Goal: Task Accomplishment & Management: Manage account settings

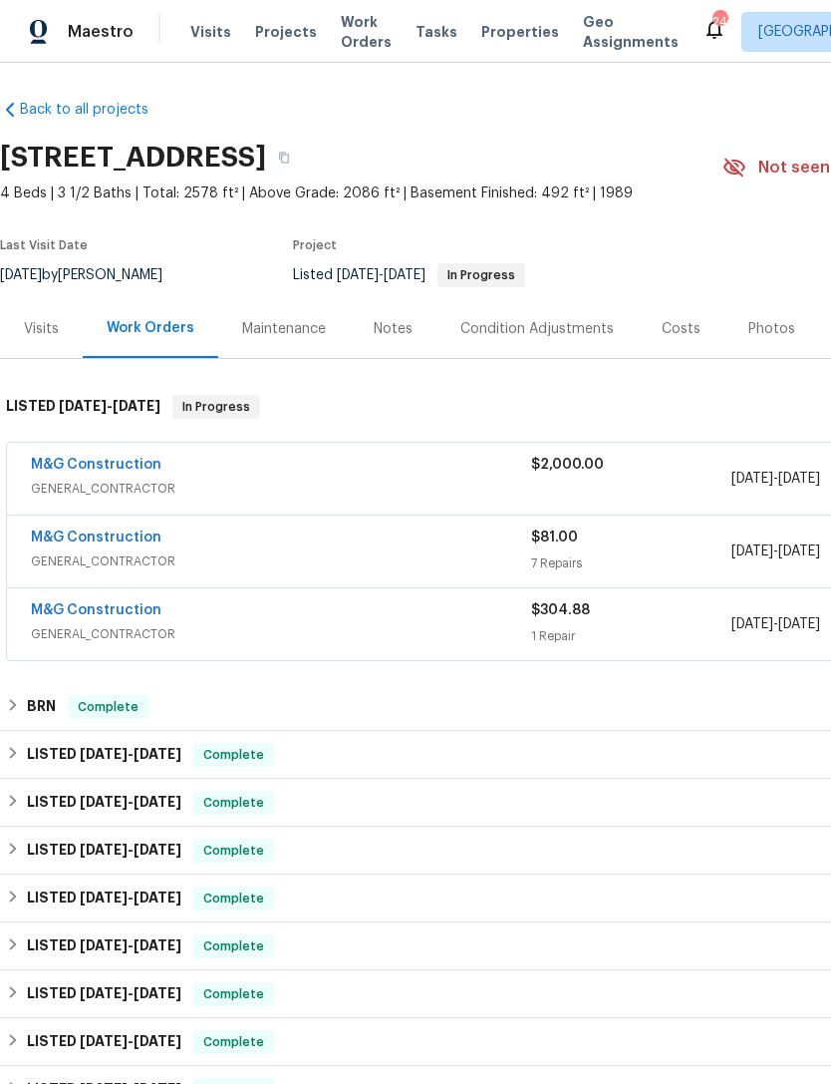
scroll to position [2, 0]
click at [388, 484] on span "GENERAL_CONTRACTOR" at bounding box center [281, 490] width 500 height 20
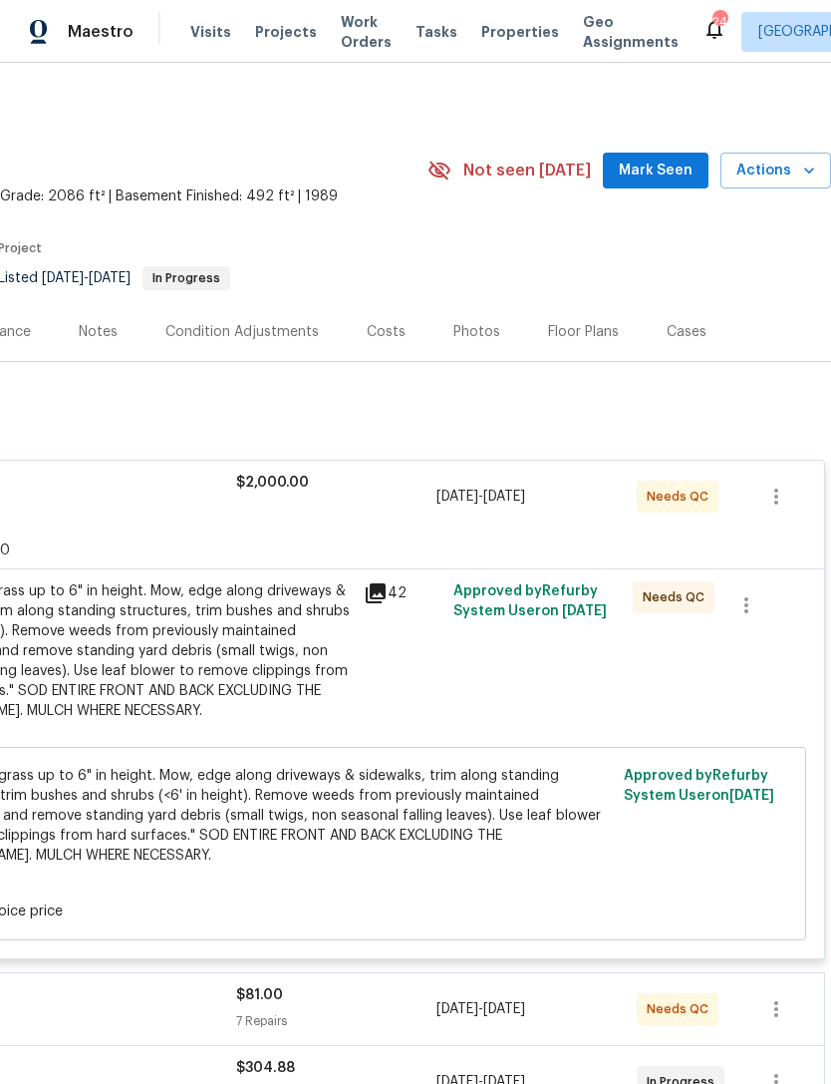
scroll to position [0, 295]
click at [339, 648] on div "Mowing of grass up to 6" in height. Mow, edge along driveways & sidewalks, trim…" at bounding box center [133, 651] width 437 height 140
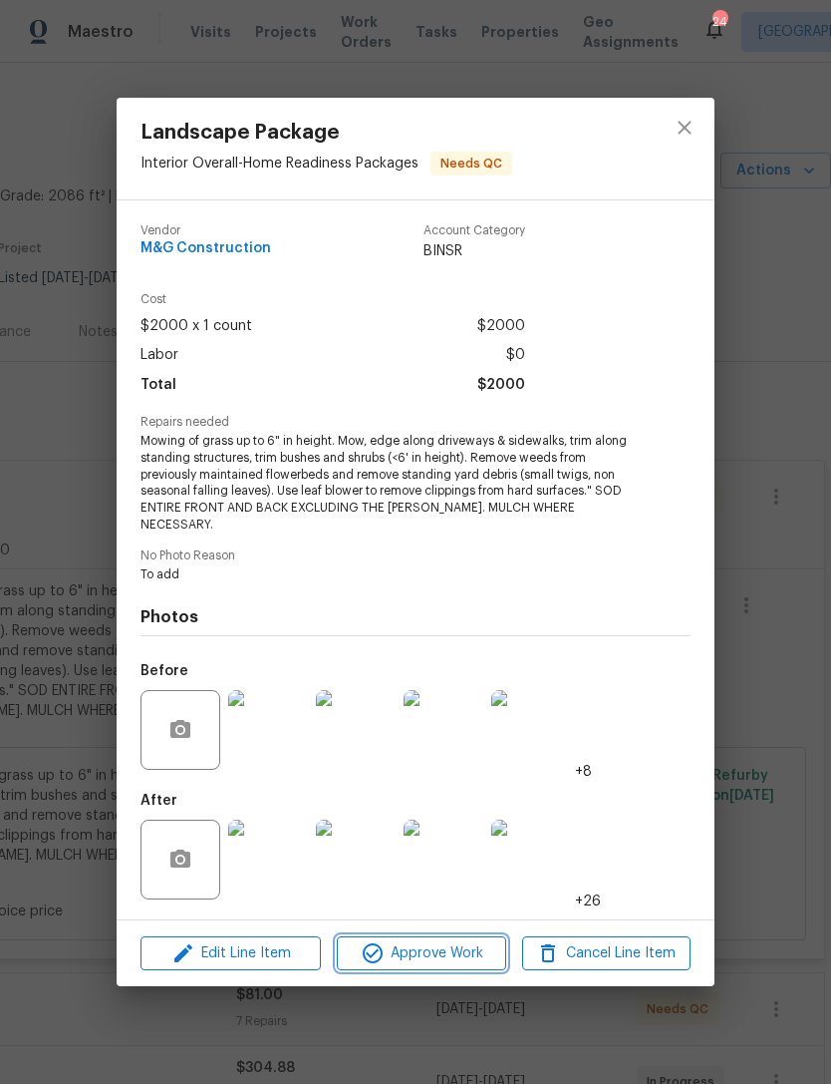
click at [442, 945] on span "Approve Work" at bounding box center [421, 953] width 157 height 25
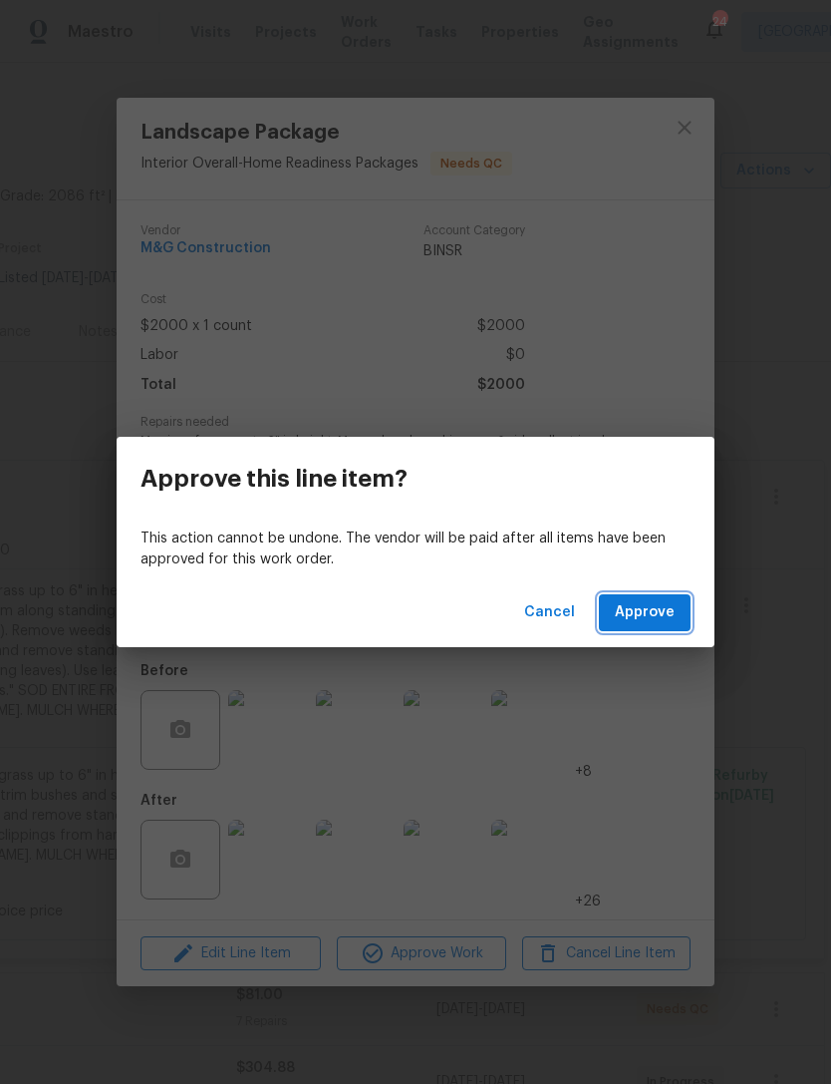
click at [656, 621] on span "Approve" at bounding box center [645, 612] width 60 height 25
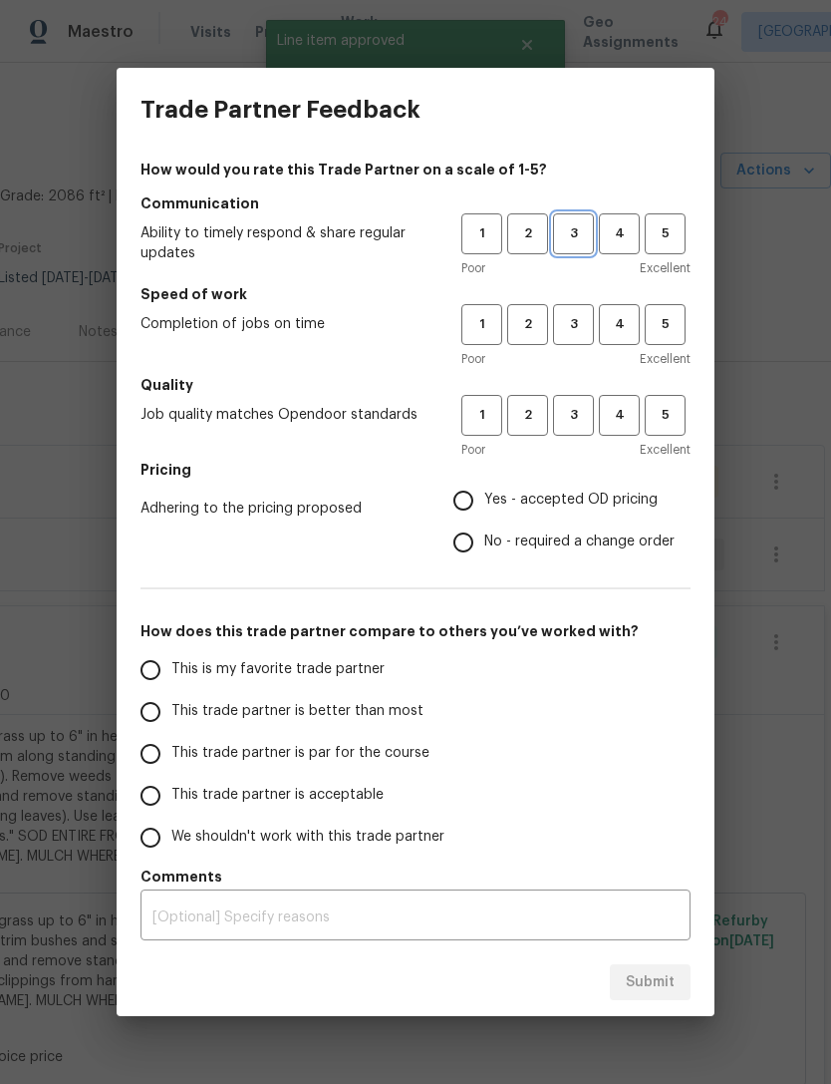
click at [580, 240] on span "3" at bounding box center [573, 233] width 37 height 23
click at [589, 311] on button "3" at bounding box center [573, 324] width 41 height 41
click at [579, 405] on span "3" at bounding box center [573, 415] width 37 height 23
click at [476, 504] on input "Yes - accepted OD pricing" at bounding box center [464, 501] width 42 height 42
radio input "true"
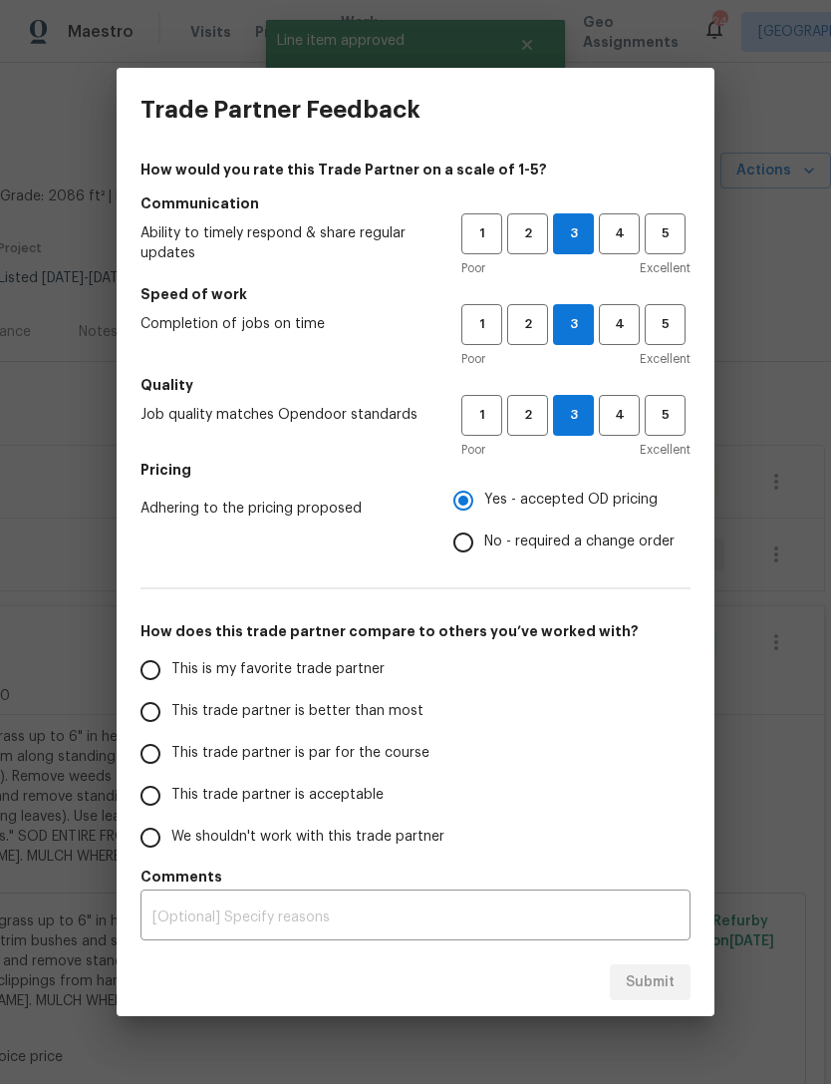
click at [168, 746] on input "This trade partner is par for the course" at bounding box center [151, 754] width 42 height 42
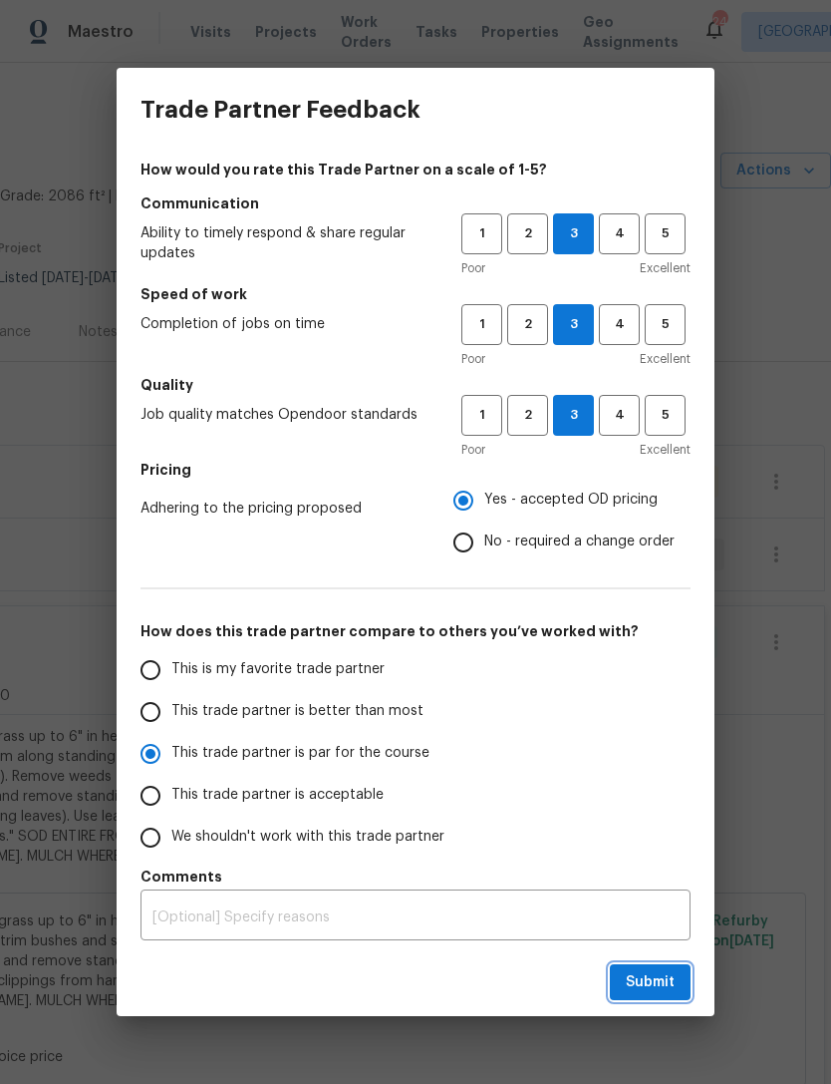
click at [673, 988] on span "Submit" at bounding box center [650, 982] width 49 height 25
radio input "true"
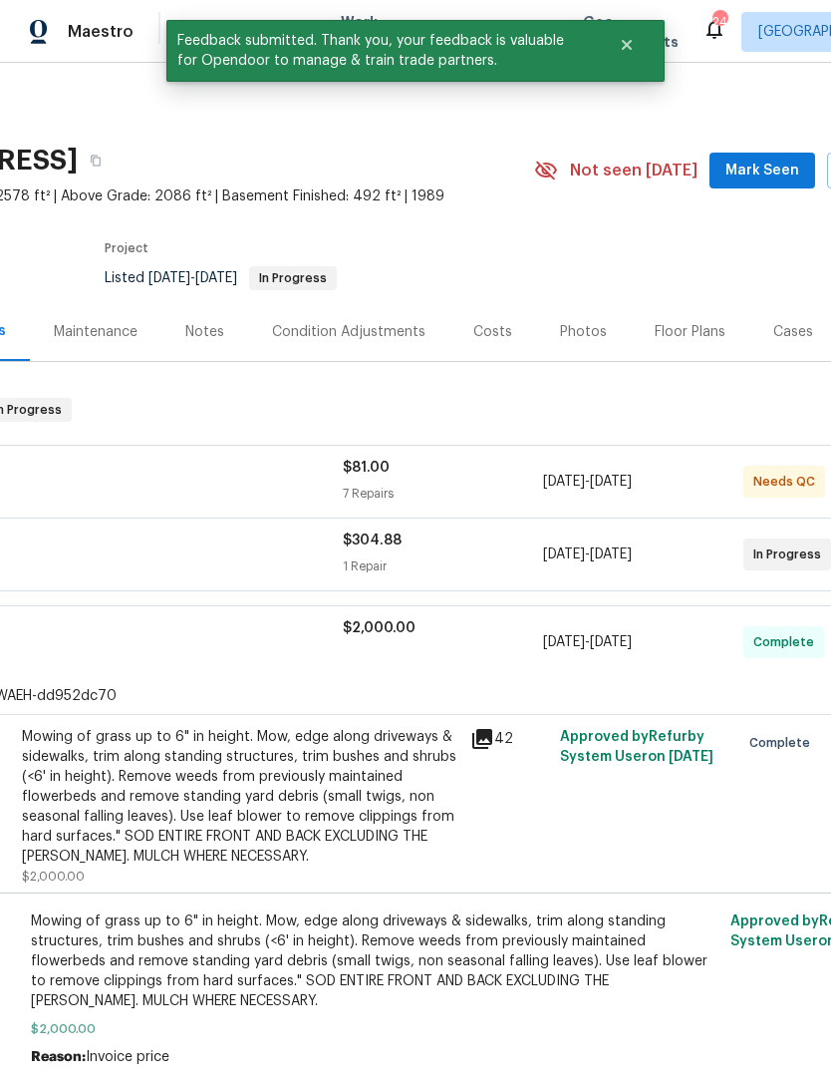
scroll to position [0, 188]
click at [259, 482] on span "GENERAL_CONTRACTOR" at bounding box center [92, 492] width 500 height 20
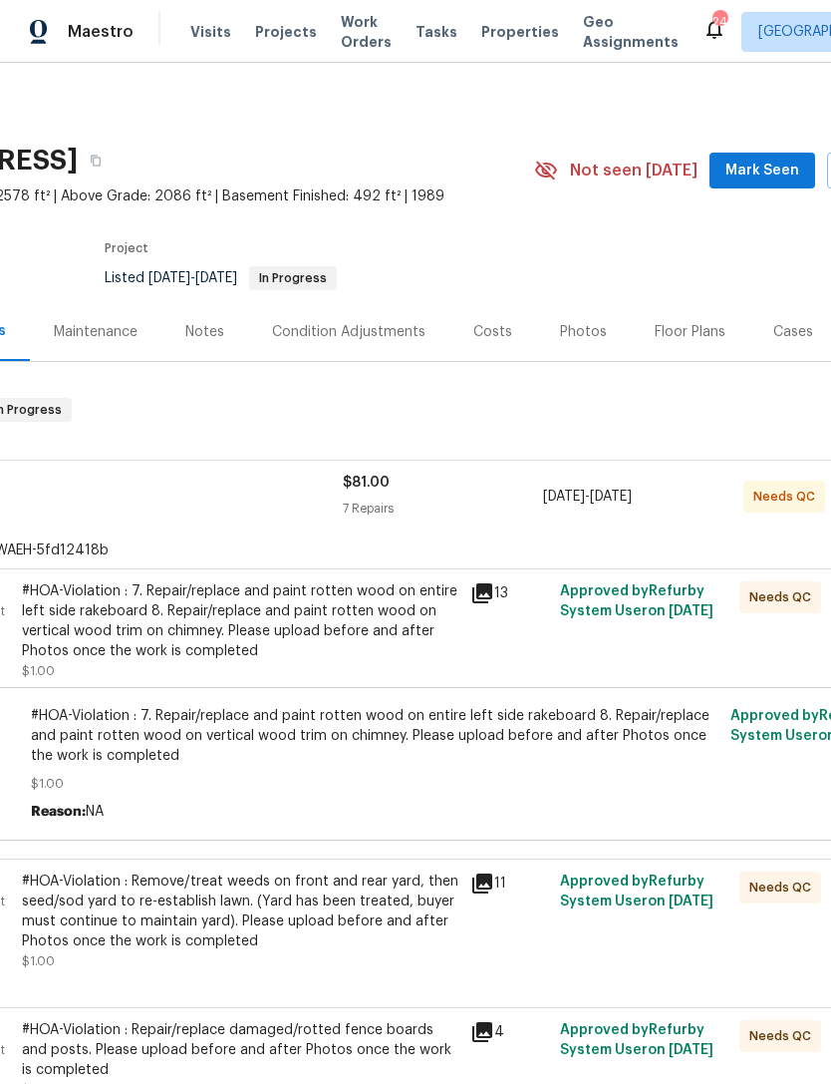
click at [374, 634] on div "#HOA-Violation : 7. Repair/replace and paint rotten wood on entire left side ra…" at bounding box center [240, 621] width 437 height 80
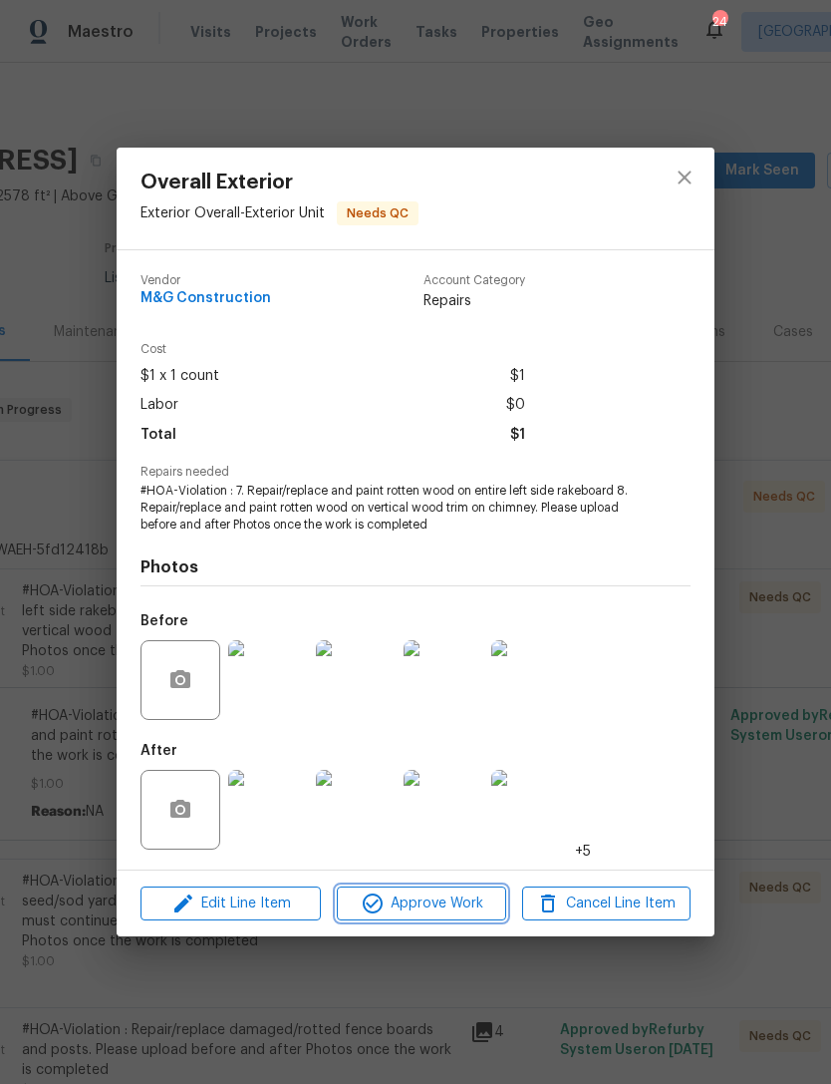
click at [462, 899] on span "Approve Work" at bounding box center [421, 903] width 157 height 25
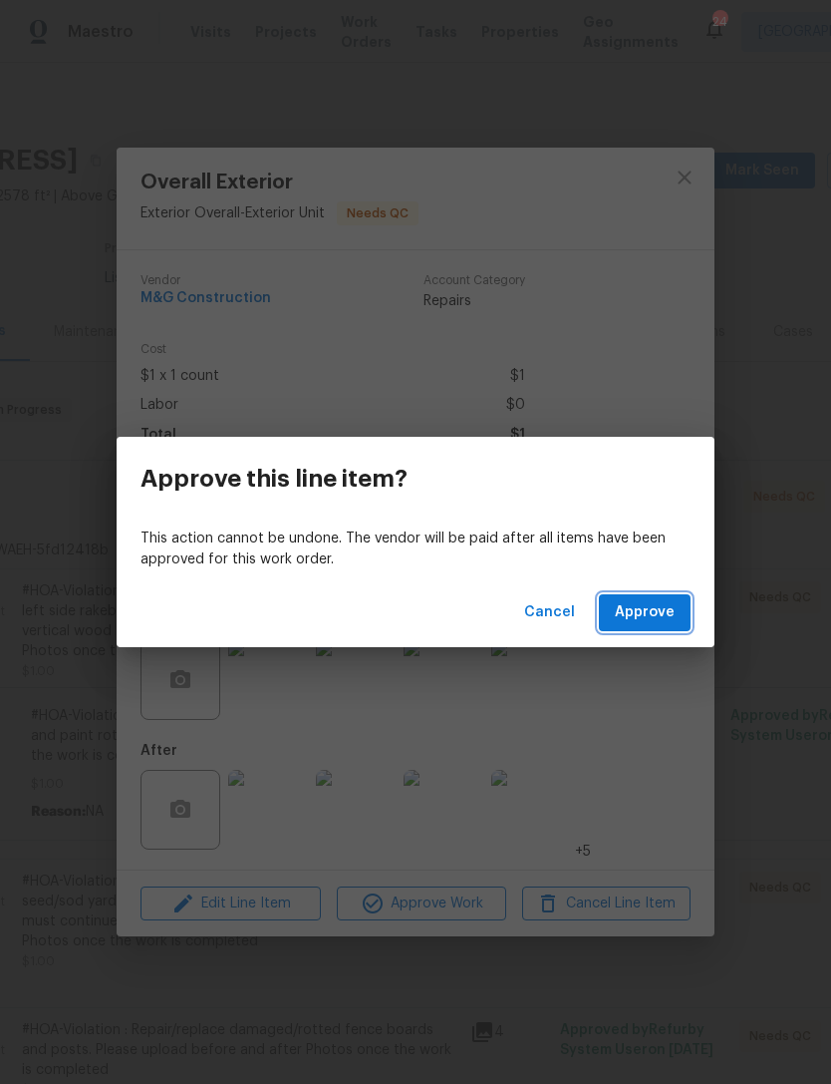
click at [671, 602] on span "Approve" at bounding box center [645, 612] width 60 height 25
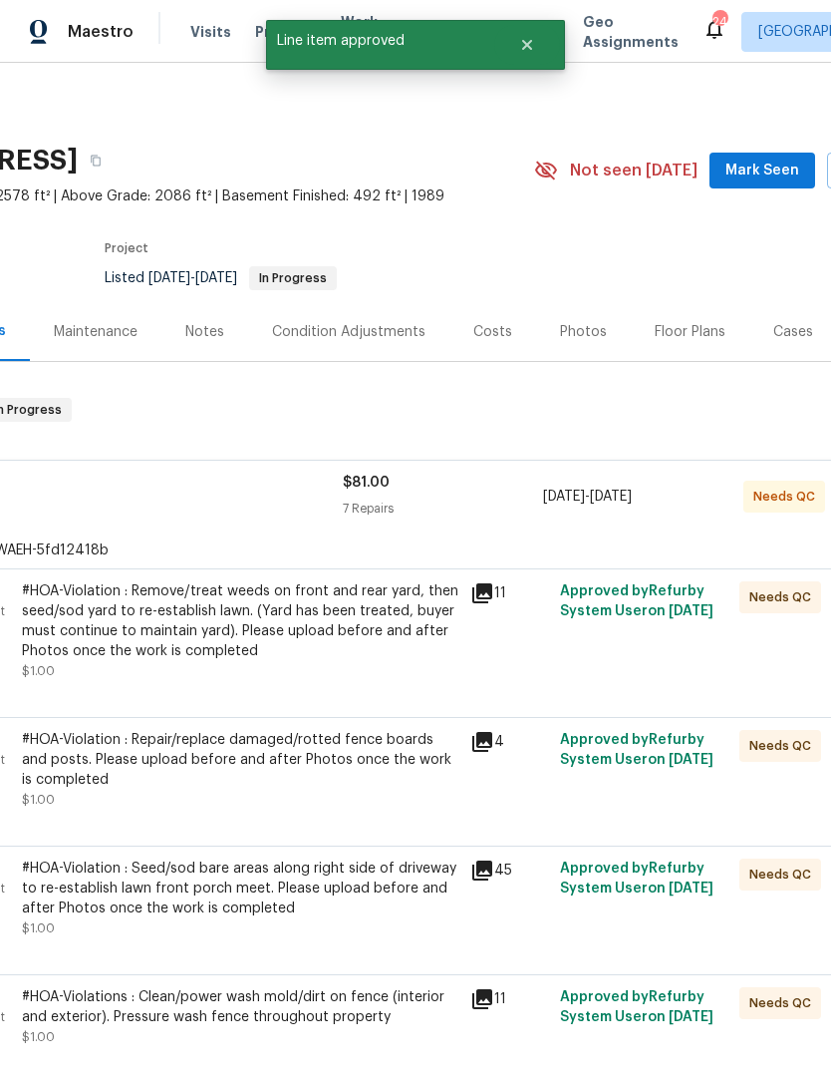
click at [396, 630] on div "#HOA-Violation : Remove/treat weeds on front and rear yard, then seed/sod yard …" at bounding box center [240, 621] width 437 height 80
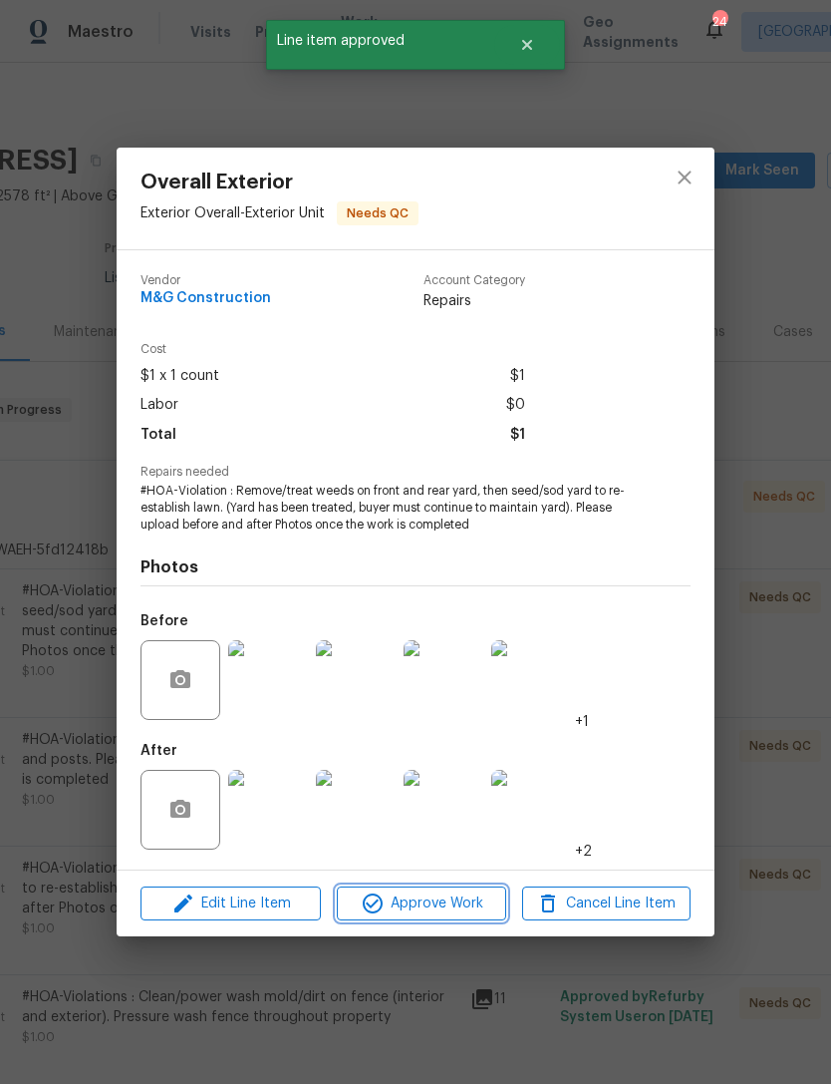
click at [447, 904] on span "Approve Work" at bounding box center [421, 903] width 157 height 25
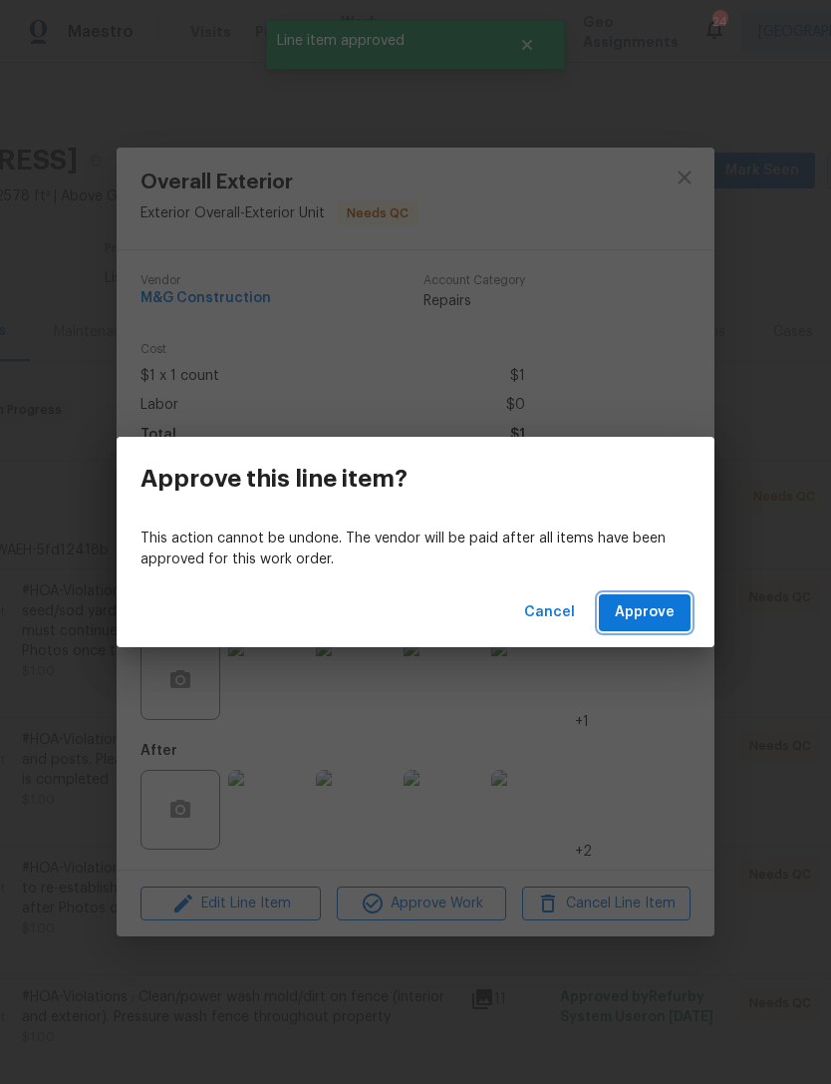
click at [660, 612] on span "Approve" at bounding box center [645, 612] width 60 height 25
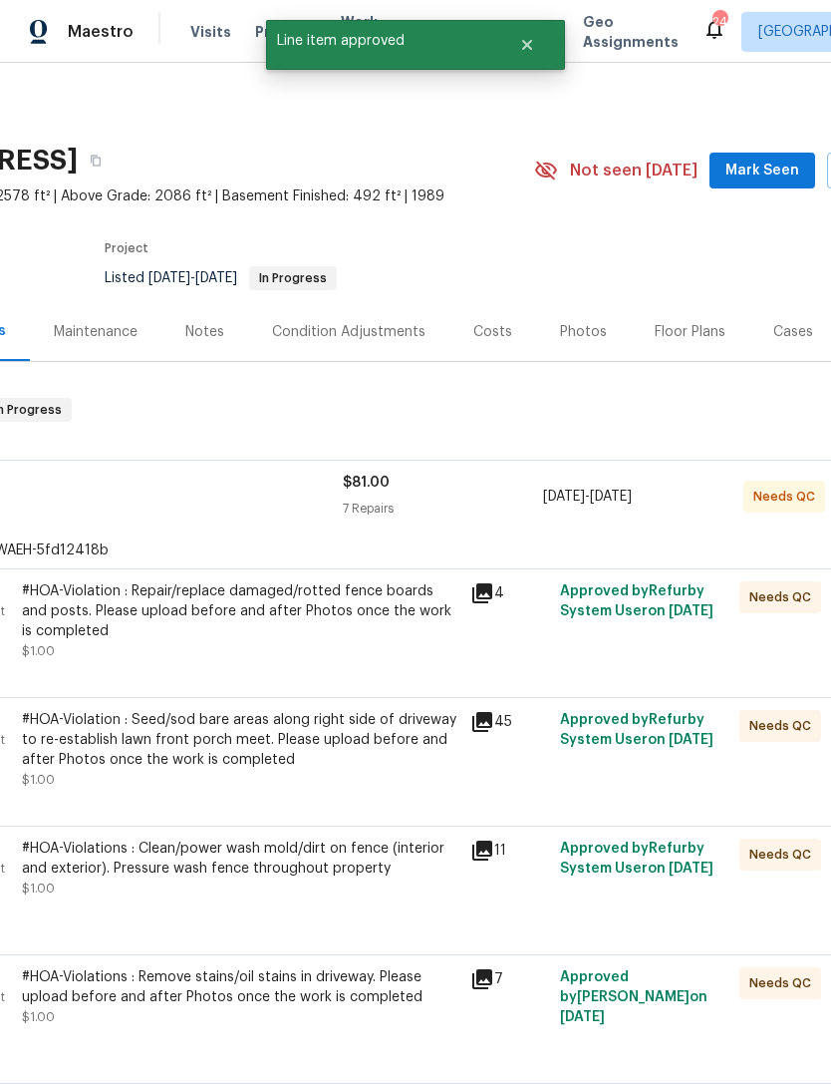
click at [368, 759] on div "#HOA-Violation : Seed/sod bare areas along right side of driveway to re-establi…" at bounding box center [240, 740] width 437 height 60
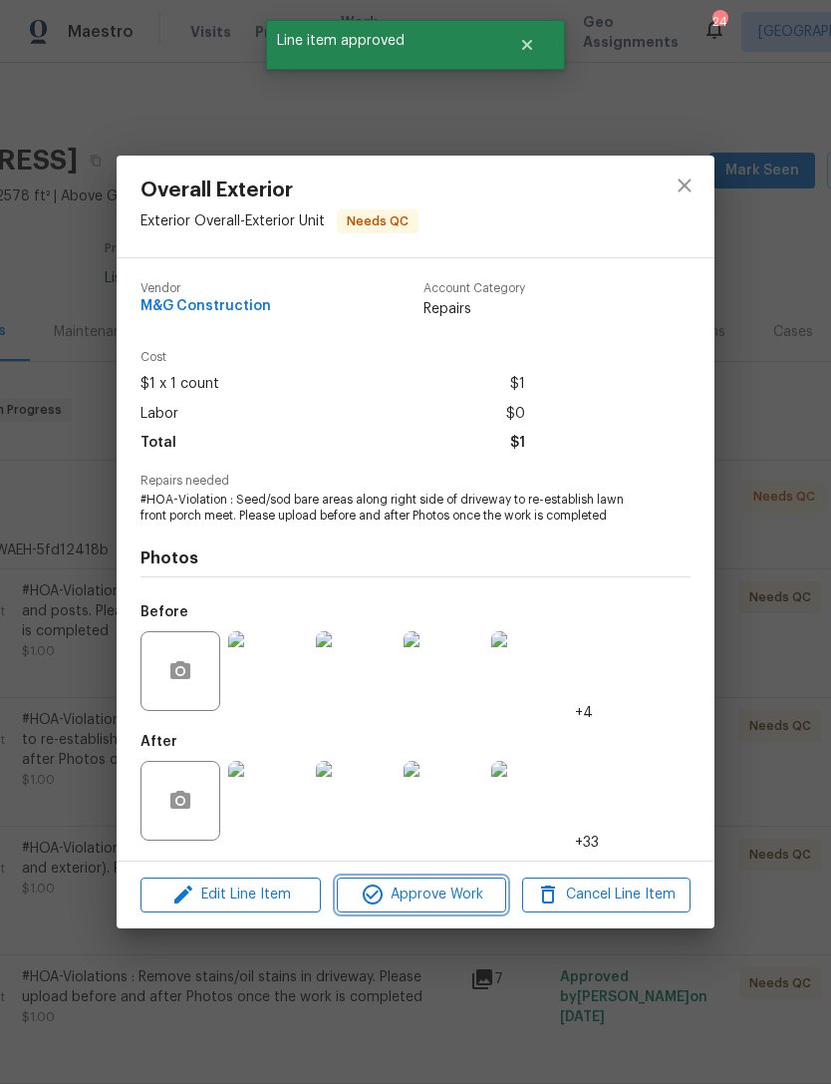
click at [451, 886] on span "Approve Work" at bounding box center [421, 894] width 157 height 25
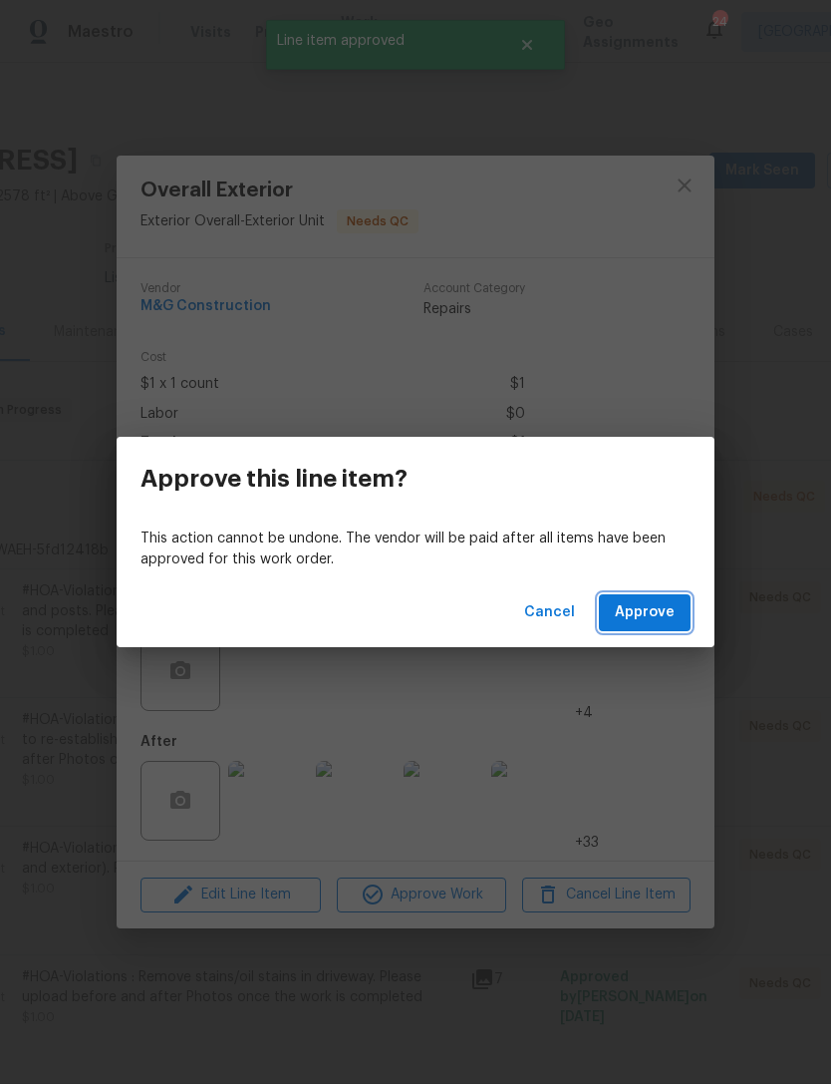
click at [674, 614] on span "Approve" at bounding box center [645, 612] width 60 height 25
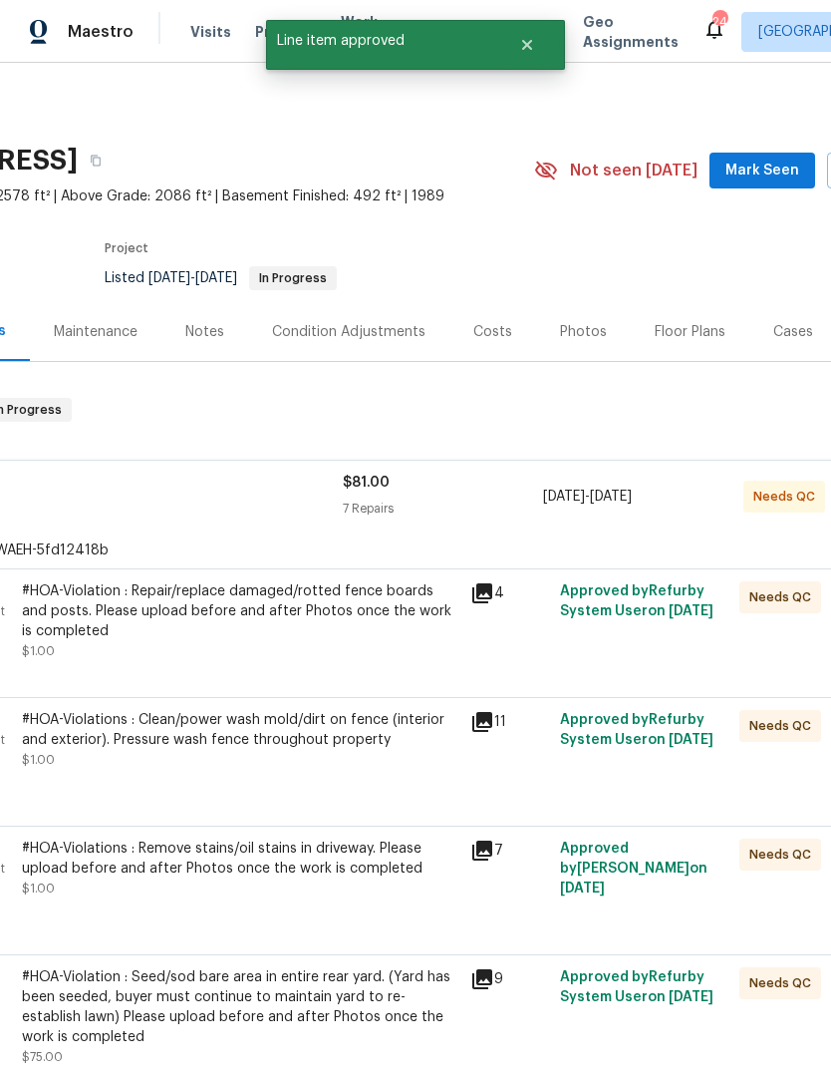
click at [395, 757] on div "#HOA-Violations : Clean/power wash mold/dirt on fence (interior and exterior). …" at bounding box center [240, 740] width 437 height 60
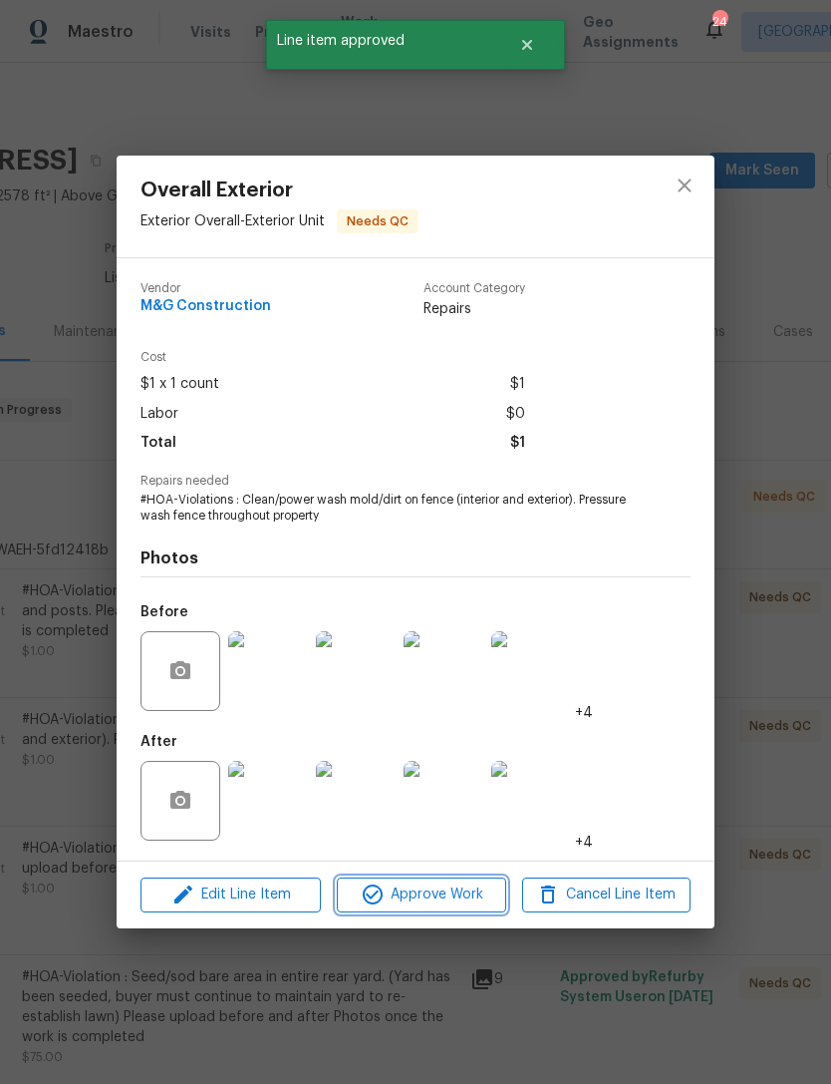
click at [450, 898] on span "Approve Work" at bounding box center [421, 894] width 157 height 25
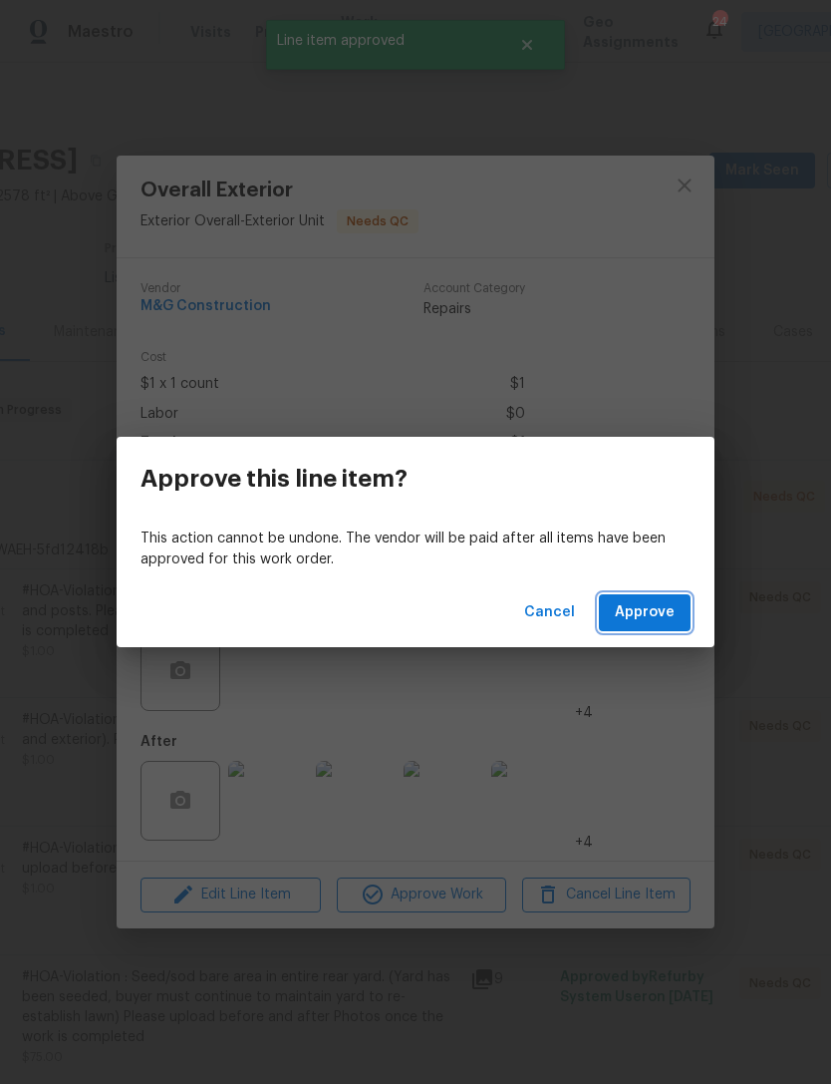
click at [655, 609] on span "Approve" at bounding box center [645, 612] width 60 height 25
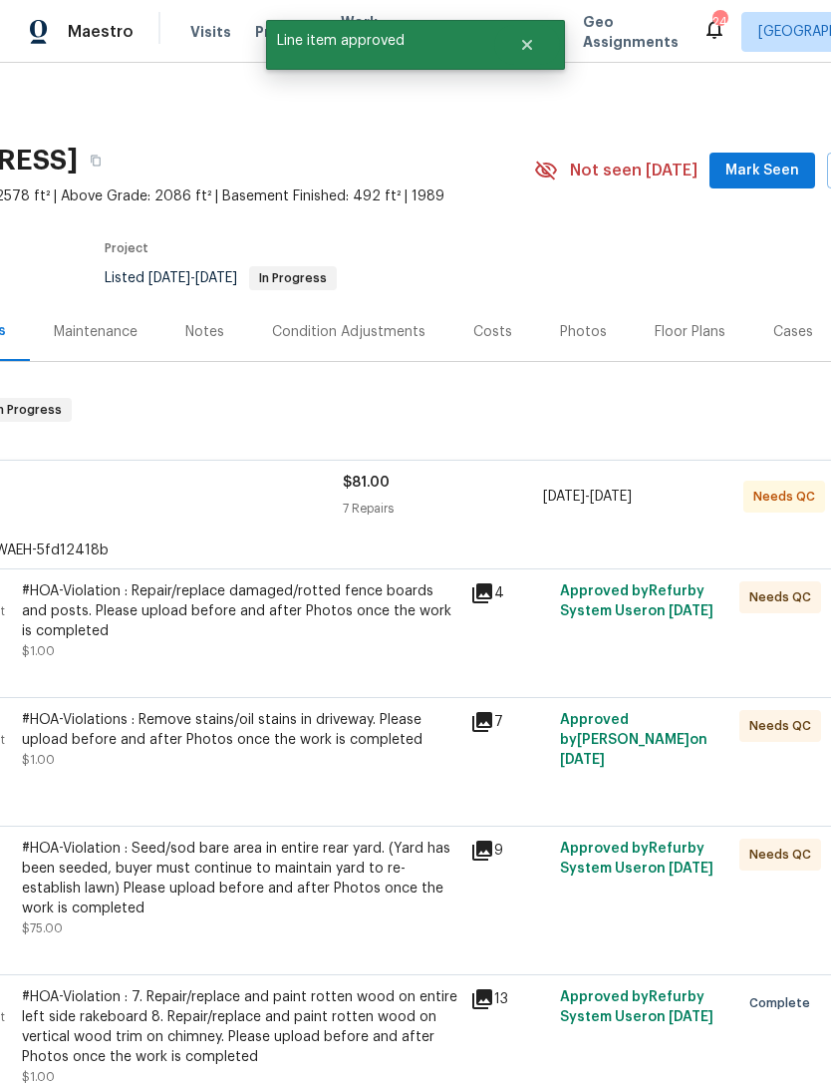
click at [355, 872] on div "#HOA-Violation : Seed/sod bare area in entire rear yard. (Yard has been seeded,…" at bounding box center [240, 878] width 437 height 80
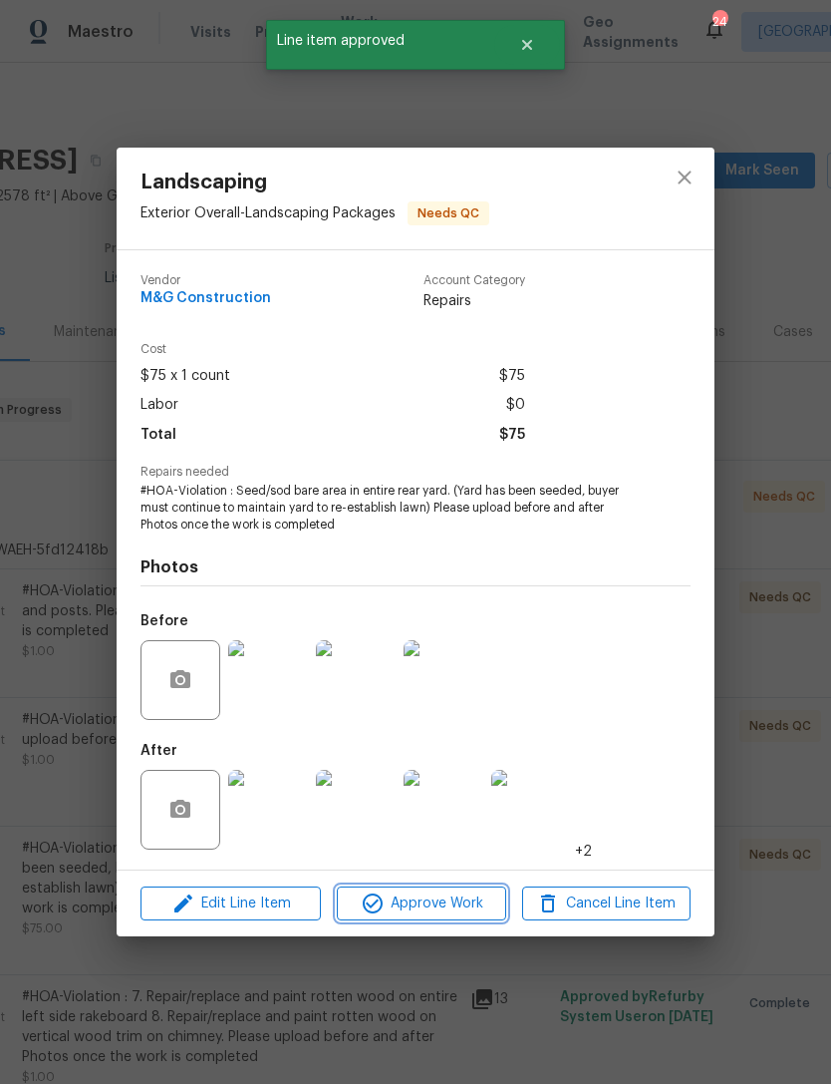
click at [454, 888] on button "Approve Work" at bounding box center [421, 903] width 168 height 35
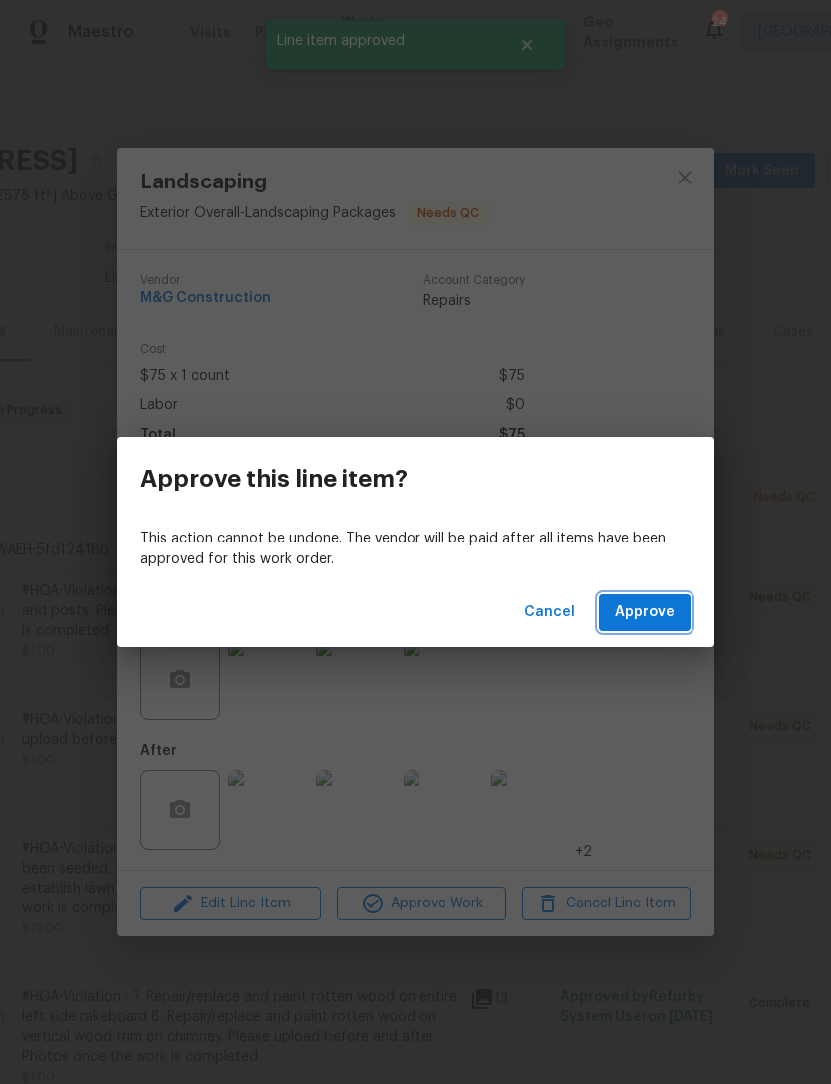
click at [653, 609] on span "Approve" at bounding box center [645, 612] width 60 height 25
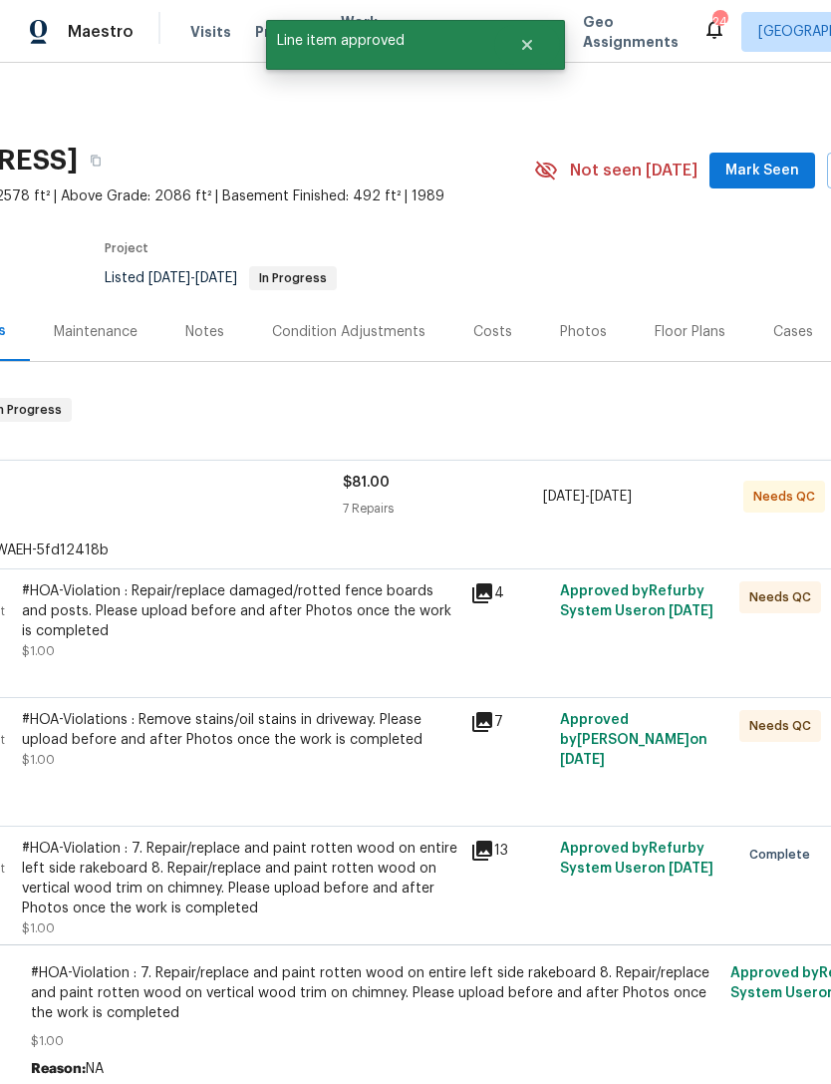
click at [373, 738] on div "#HOA-Violations : Remove stains/oil stains in driveway. Please upload before an…" at bounding box center [240, 730] width 437 height 40
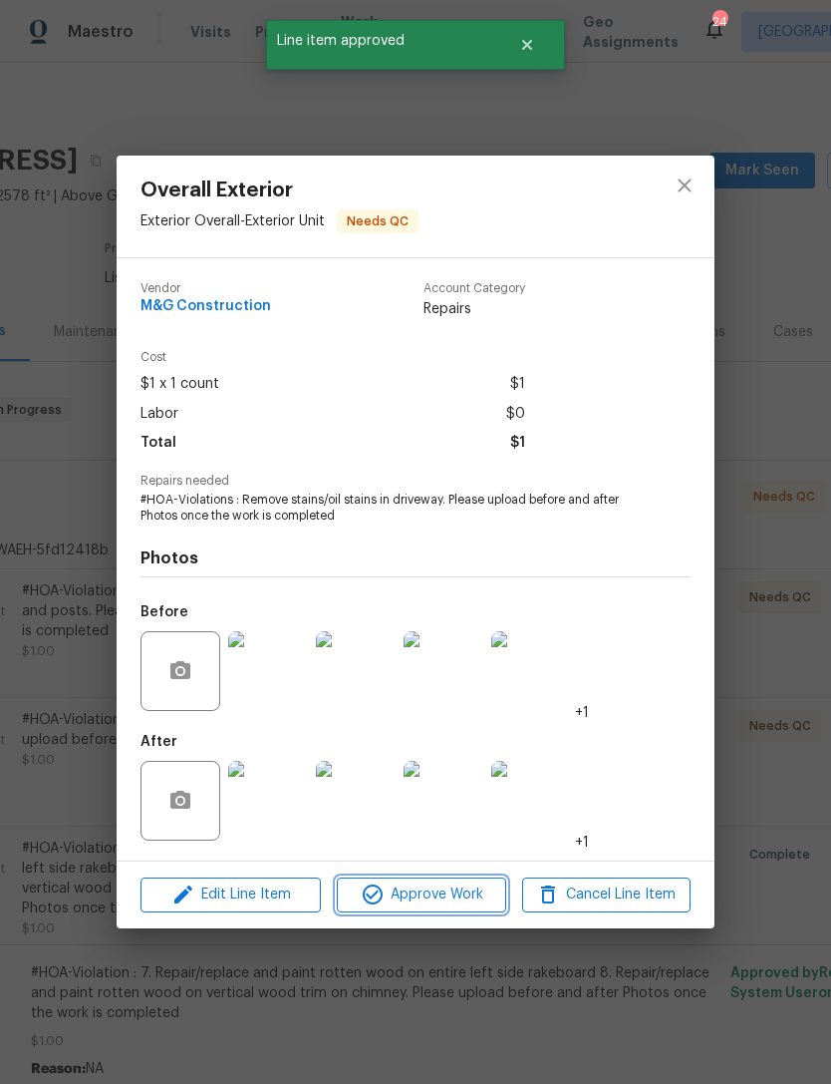
click at [449, 899] on span "Approve Work" at bounding box center [421, 894] width 157 height 25
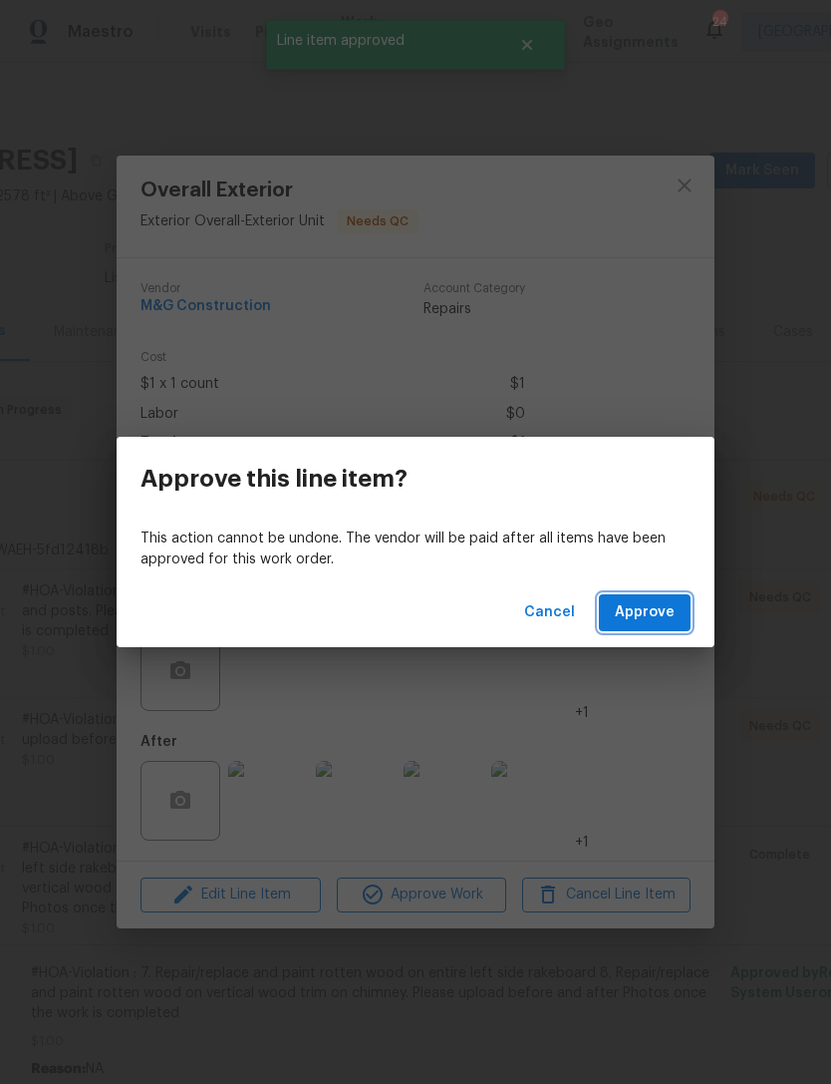
click at [661, 607] on span "Approve" at bounding box center [645, 612] width 60 height 25
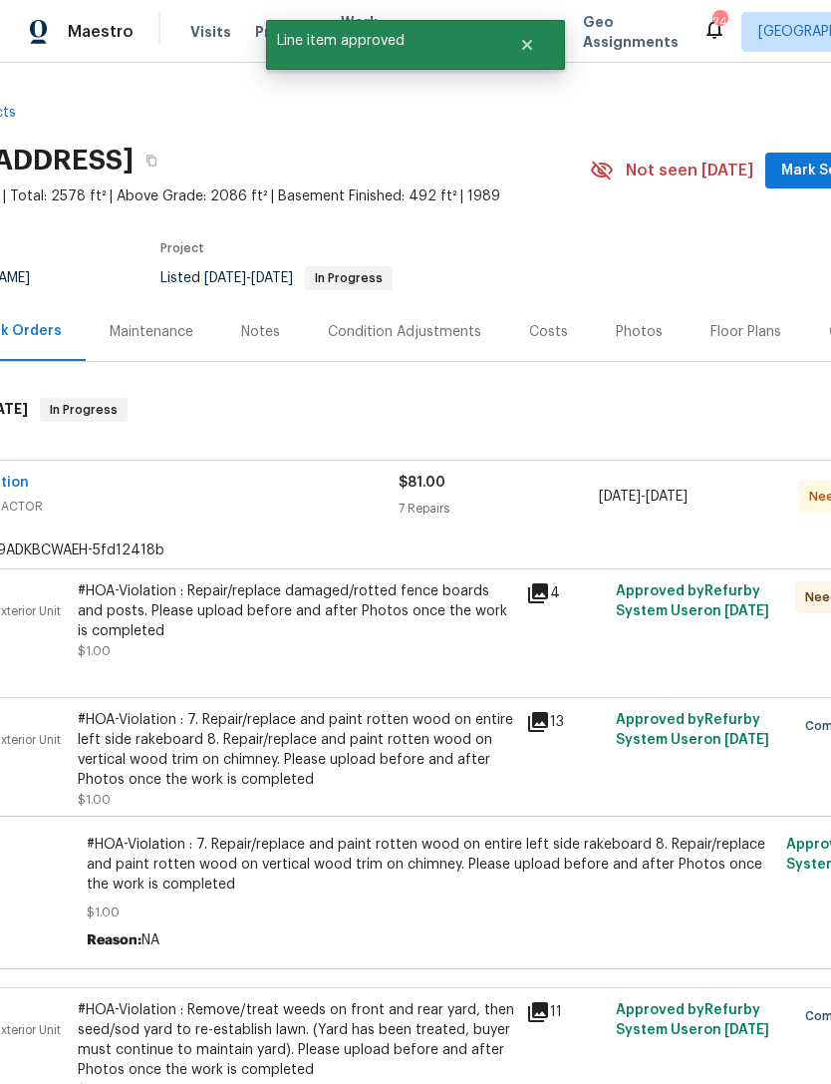
scroll to position [0, 126]
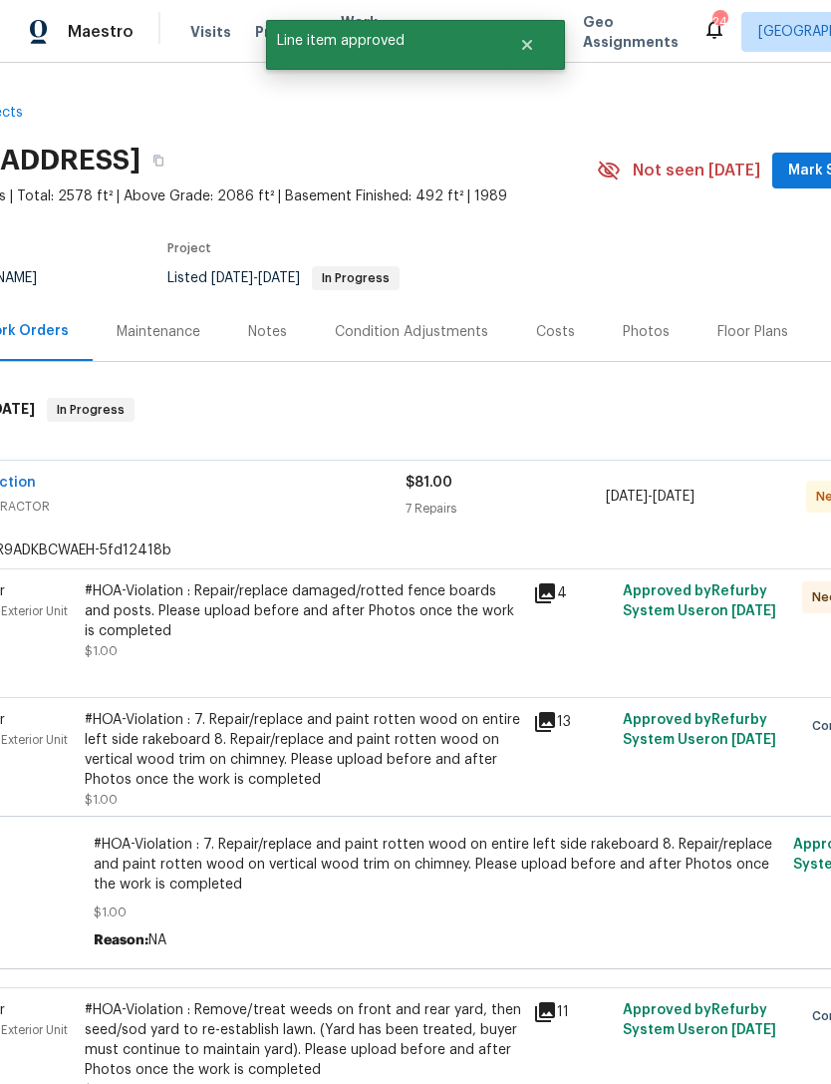
click at [397, 760] on div "#HOA-Violation : 7. Repair/replace and paint rotten wood on entire left side ra…" at bounding box center [303, 750] width 437 height 80
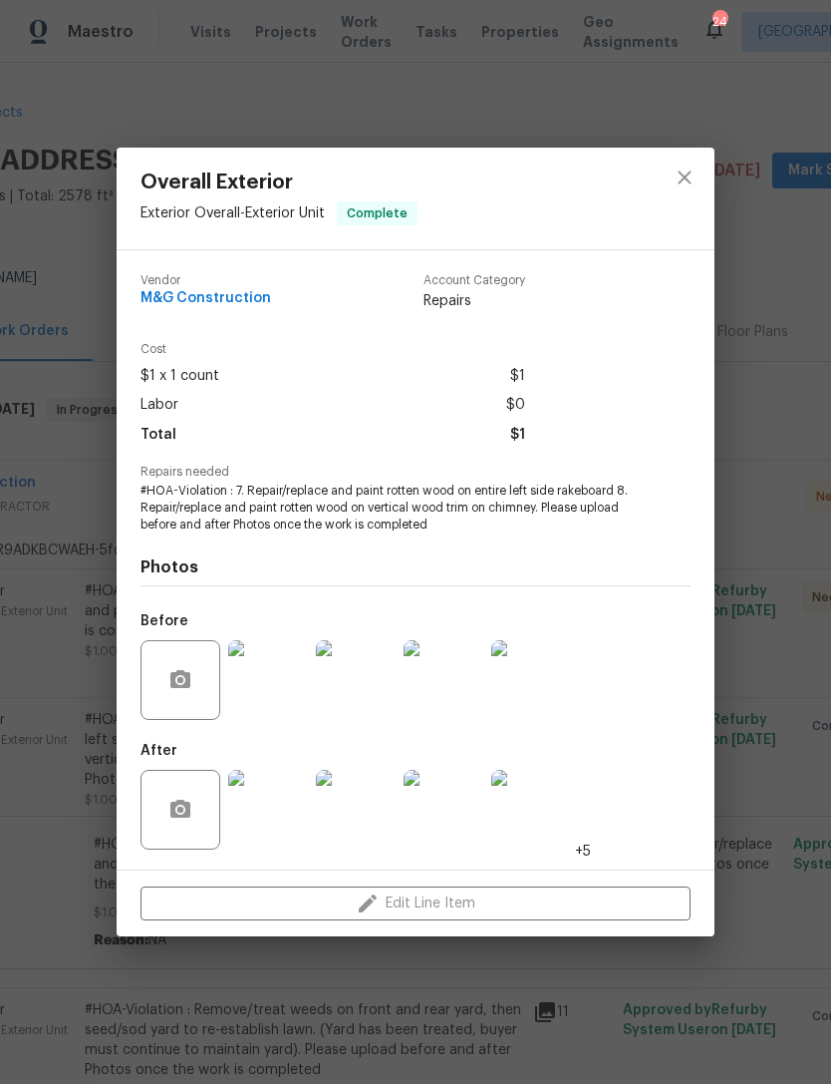
click at [770, 284] on div "Overall Exterior Exterior Overall - Exterior Unit Complete Vendor M&G Construct…" at bounding box center [415, 542] width 831 height 1084
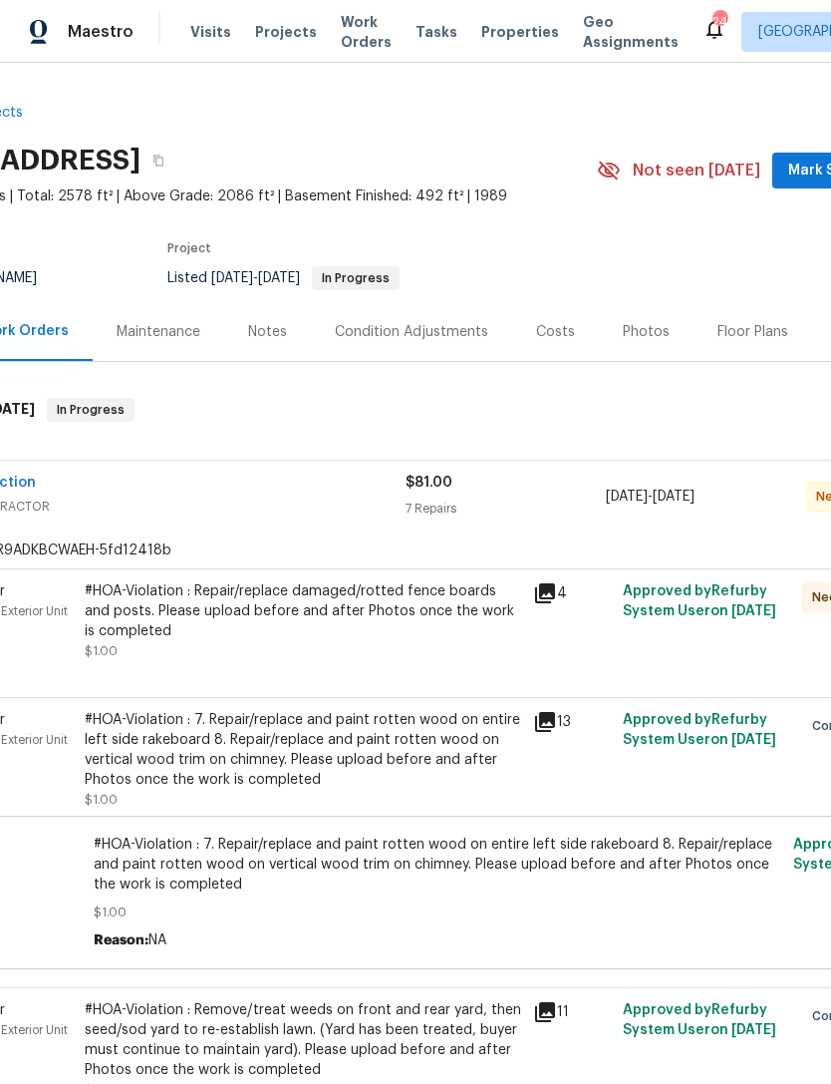
click at [390, 619] on div "#HOA-Violation : Repair/replace damaged/rotted fence boards and posts. Please u…" at bounding box center [303, 611] width 437 height 60
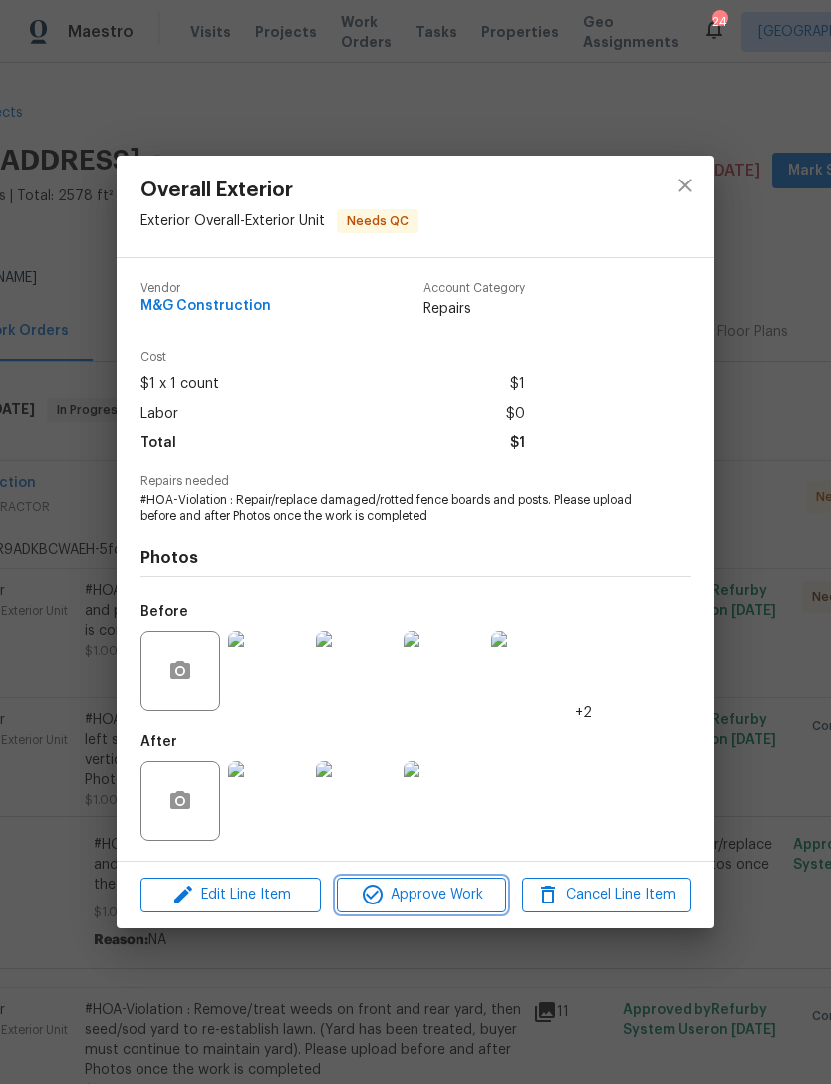
click at [435, 891] on span "Approve Work" at bounding box center [421, 894] width 157 height 25
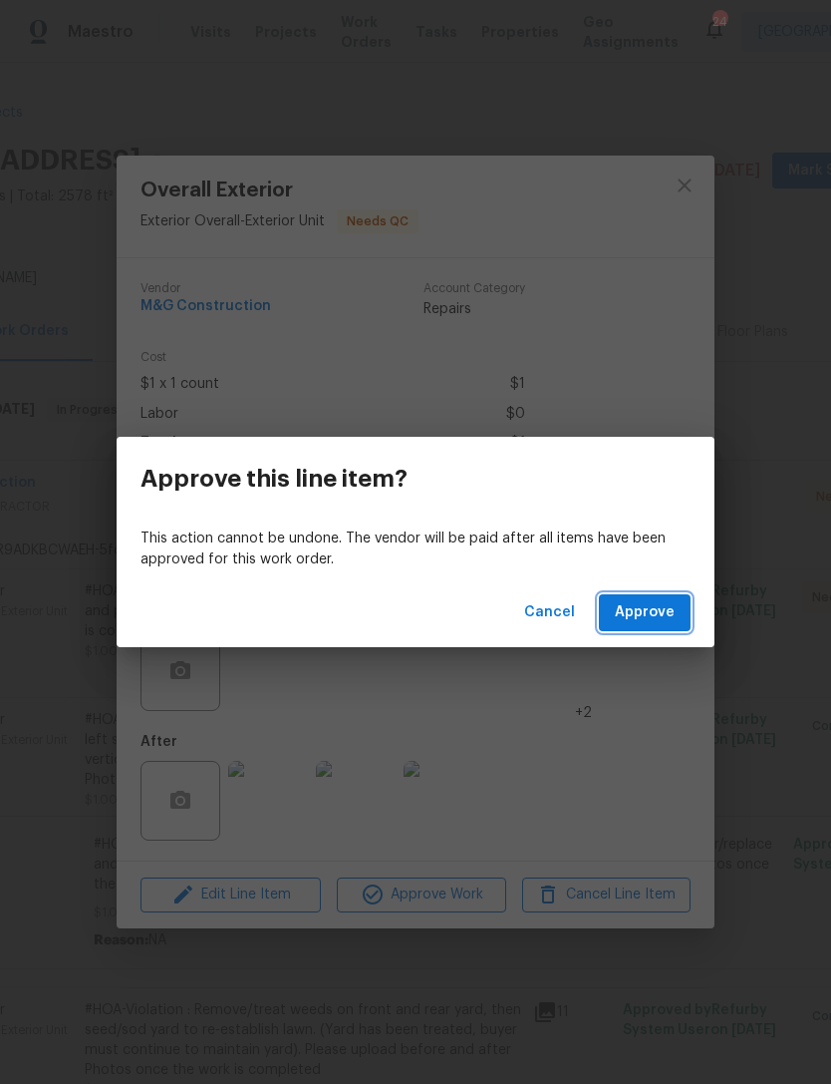
click at [645, 601] on span "Approve" at bounding box center [645, 612] width 60 height 25
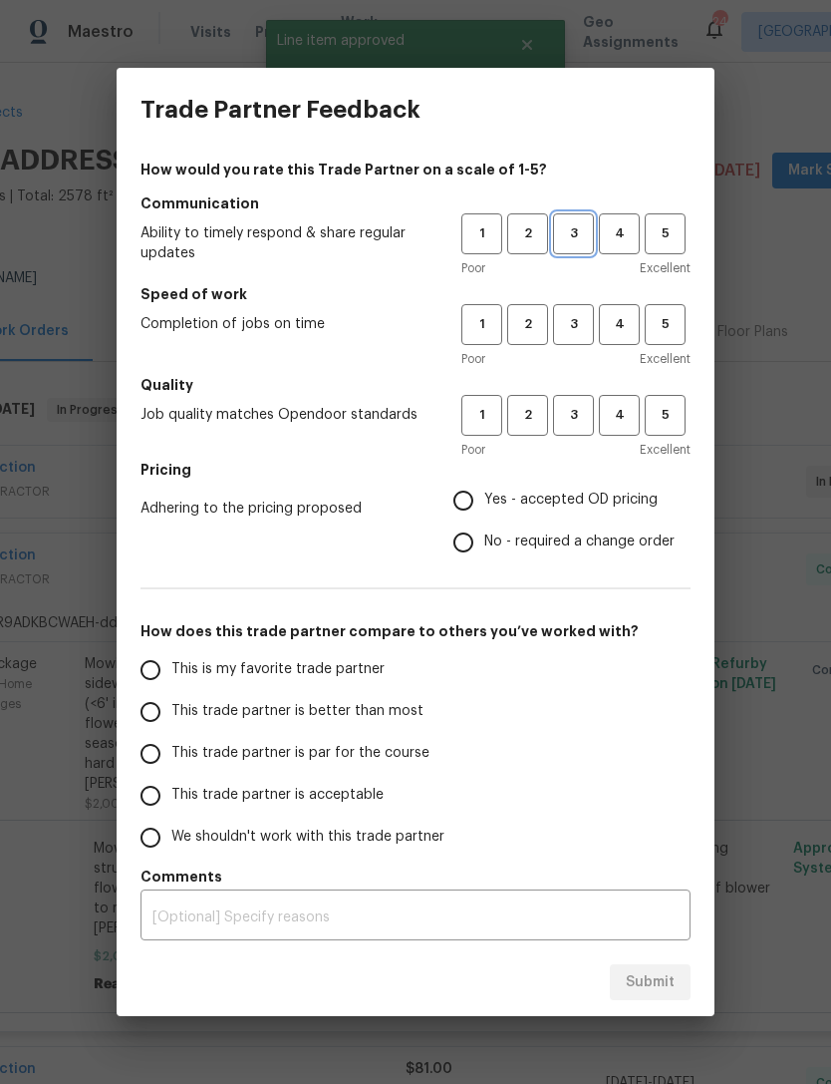
click at [581, 231] on span "3" at bounding box center [573, 233] width 37 height 23
click at [582, 311] on button "3" at bounding box center [573, 324] width 41 height 41
click at [582, 407] on span "3" at bounding box center [573, 415] width 37 height 23
click at [483, 499] on input "Yes - accepted OD pricing" at bounding box center [464, 501] width 42 height 42
radio input "true"
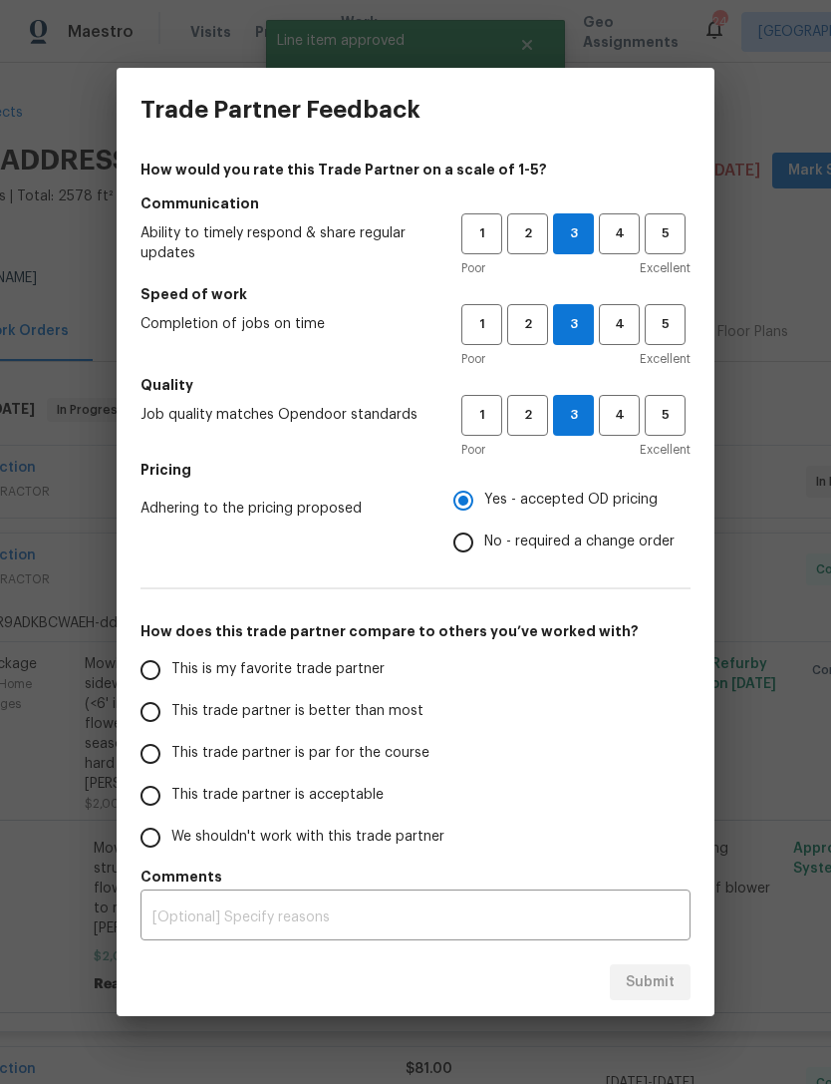
click at [166, 751] on input "This trade partner is par for the course" at bounding box center [151, 754] width 42 height 42
click at [647, 988] on span "Submit" at bounding box center [650, 982] width 49 height 25
radio input "true"
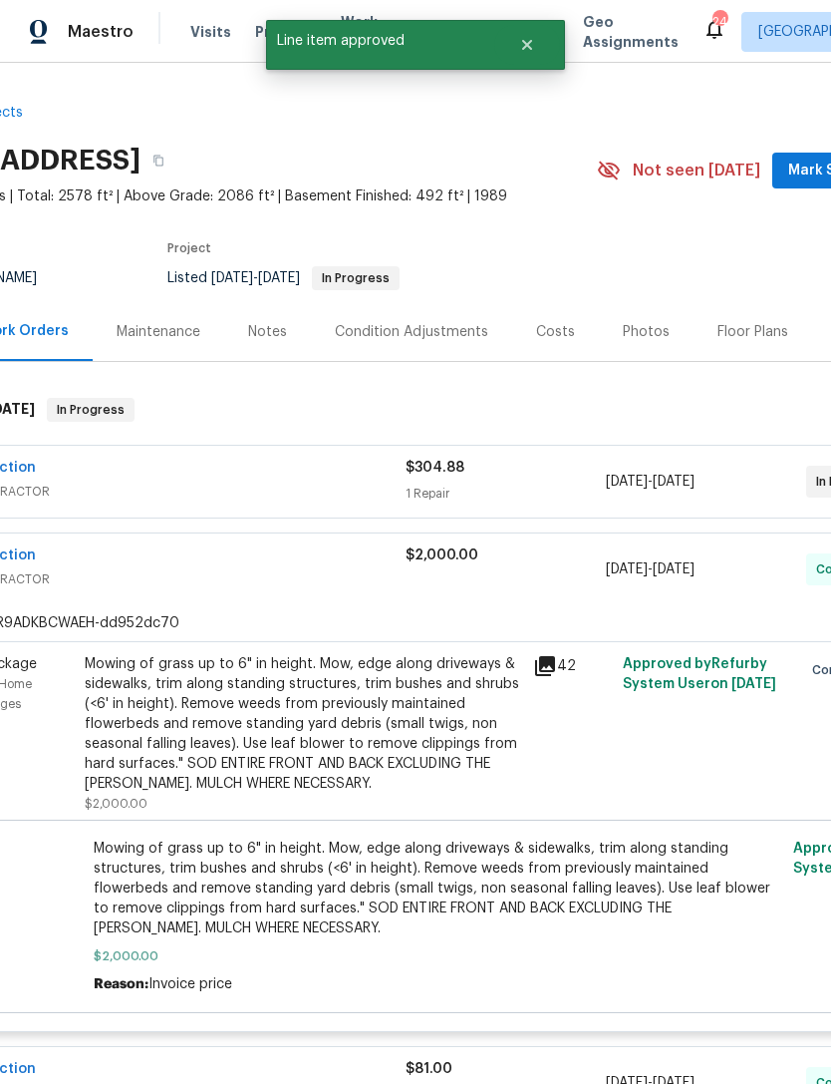
radio input "false"
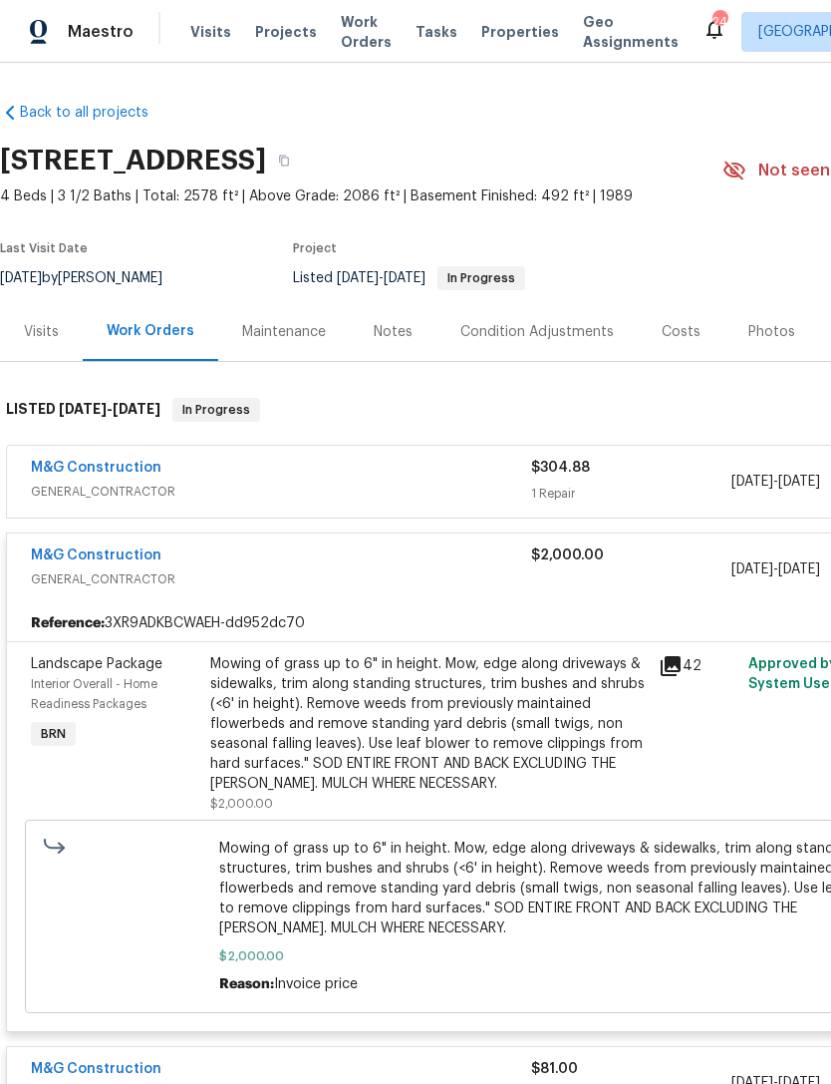
scroll to position [0, 0]
click at [305, 485] on span "GENERAL_CONTRACTOR" at bounding box center [281, 492] width 500 height 20
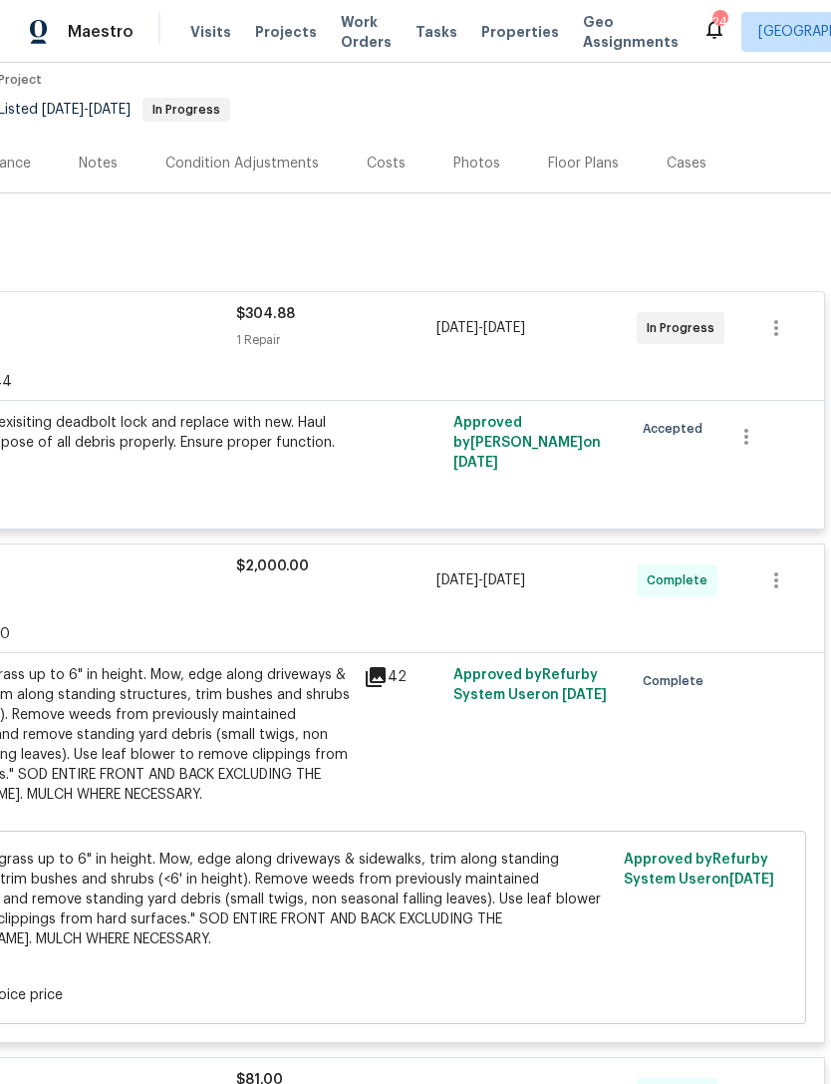
scroll to position [169, 295]
click at [778, 327] on icon "button" at bounding box center [777, 327] width 4 height 16
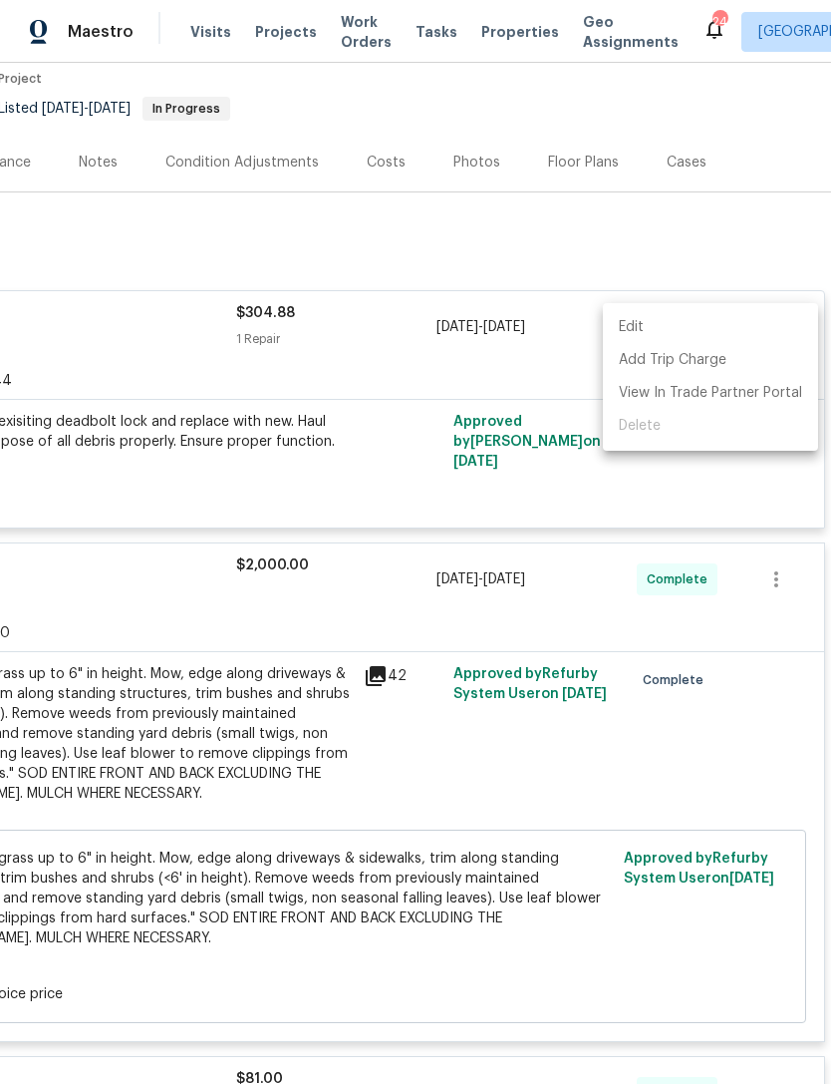
click at [664, 434] on ul "Edit Add Trip Charge View In Trade Partner Portal Delete" at bounding box center [710, 377] width 215 height 148
click at [563, 375] on div at bounding box center [415, 542] width 831 height 1084
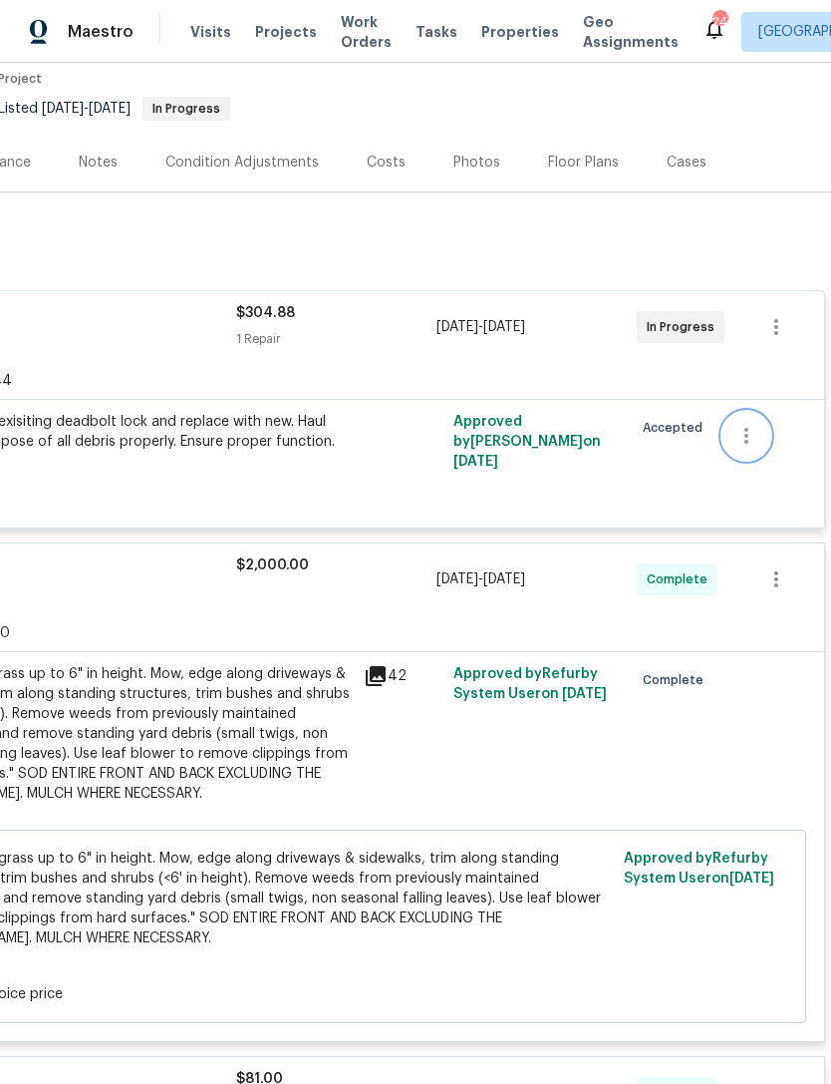
click at [750, 423] on button "button" at bounding box center [747, 436] width 48 height 48
click at [754, 436] on li "Cancel" at bounding box center [761, 436] width 77 height 33
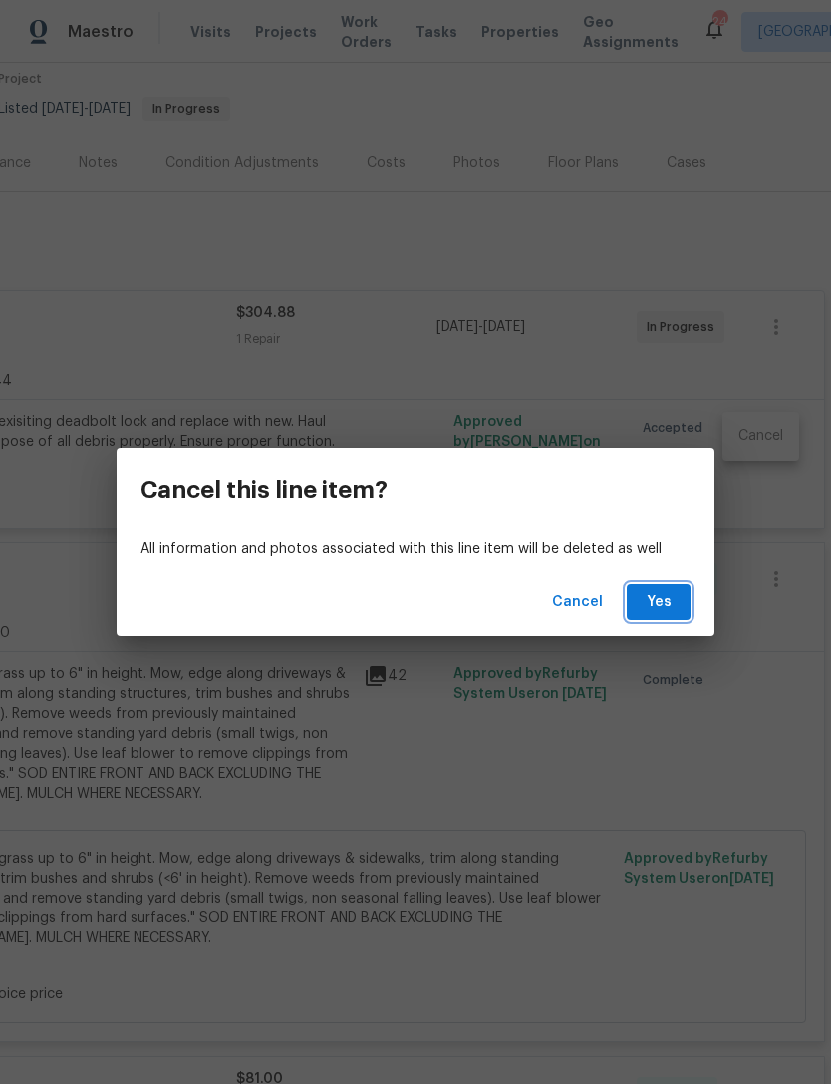
click at [667, 601] on span "Yes" at bounding box center [659, 602] width 32 height 25
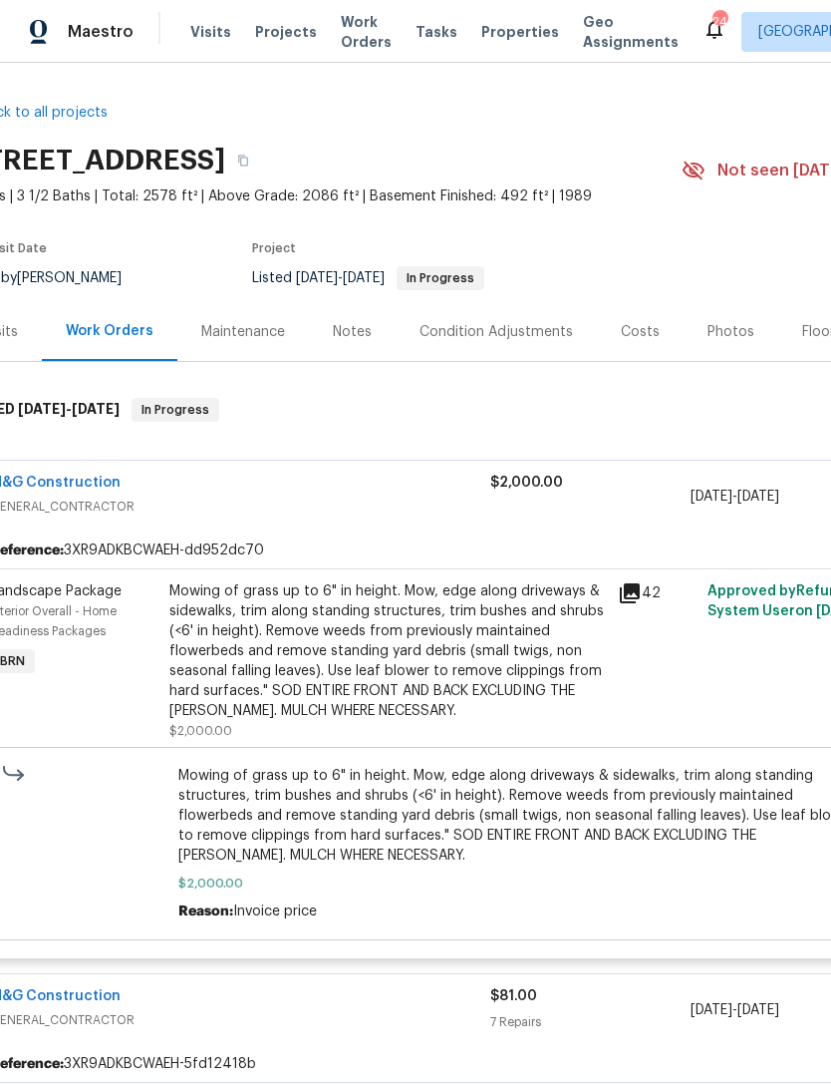
scroll to position [0, 39]
